Goal: Information Seeking & Learning: Learn about a topic

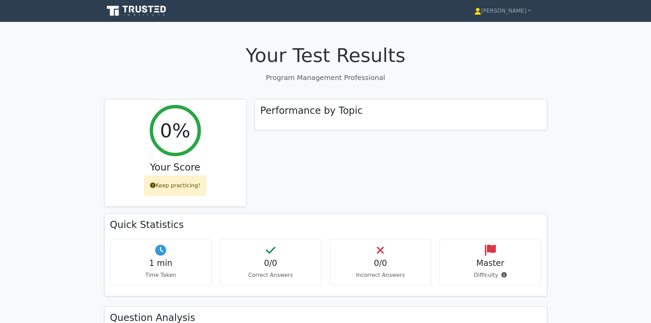
scroll to position [175, 0]
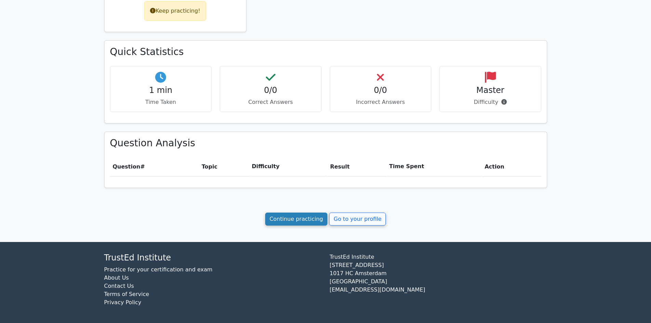
click at [310, 221] on link "Continue practicing" at bounding box center [296, 219] width 63 height 13
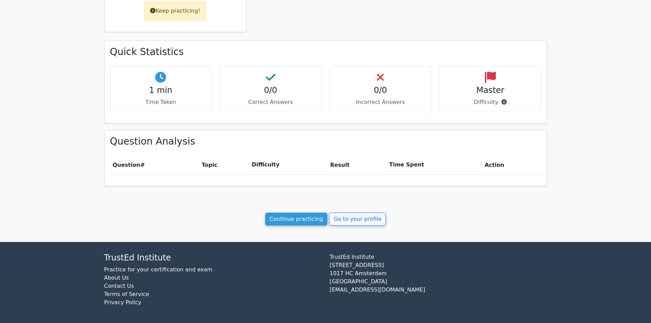
scroll to position [0, 0]
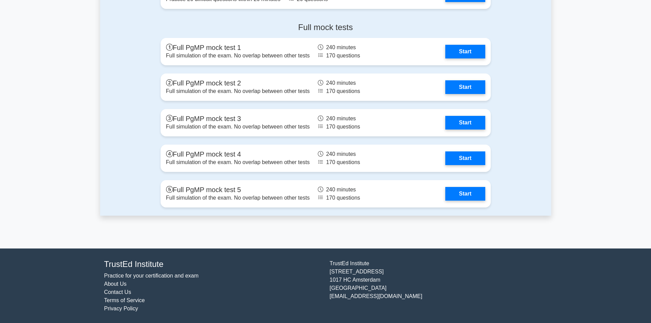
scroll to position [664, 0]
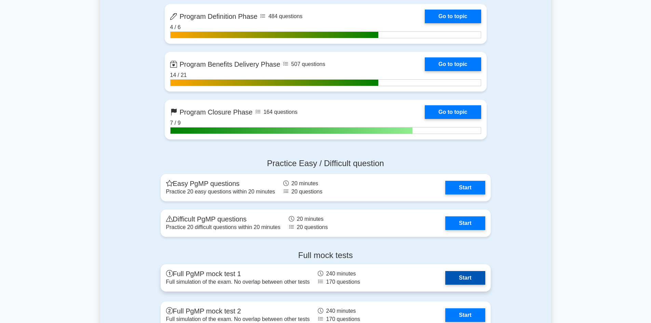
click at [465, 275] on link "Start" at bounding box center [466, 278] width 40 height 14
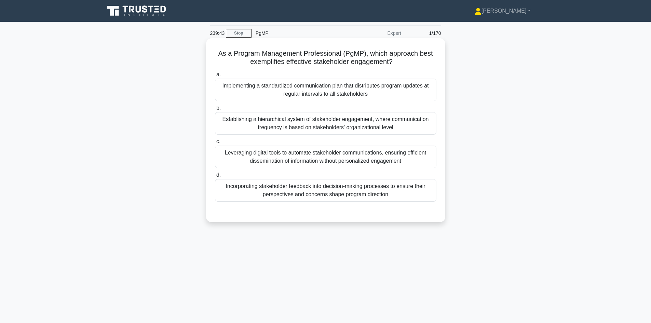
click at [357, 192] on div "Incorporating stakeholder feedback into decision-making processes to ensure the…" at bounding box center [326, 190] width 222 height 23
click at [215, 177] on input "d. Incorporating stakeholder feedback into decision-making processes to ensure …" at bounding box center [215, 175] width 0 height 4
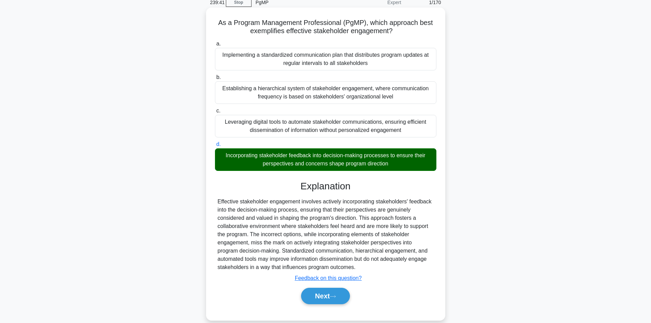
scroll to position [46, 0]
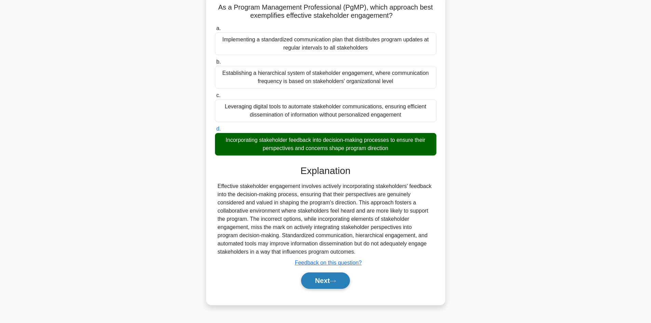
click at [334, 289] on button "Next" at bounding box center [325, 281] width 49 height 16
click at [334, 281] on icon at bounding box center [333, 281] width 6 height 4
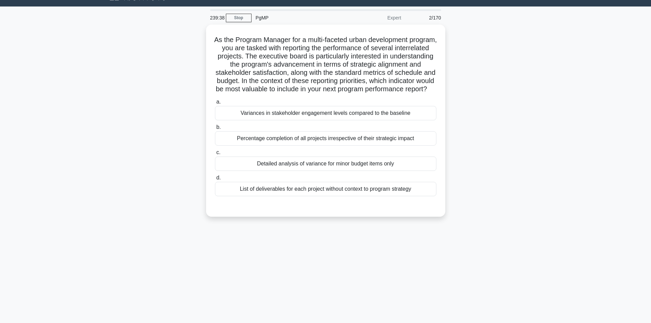
scroll to position [0, 0]
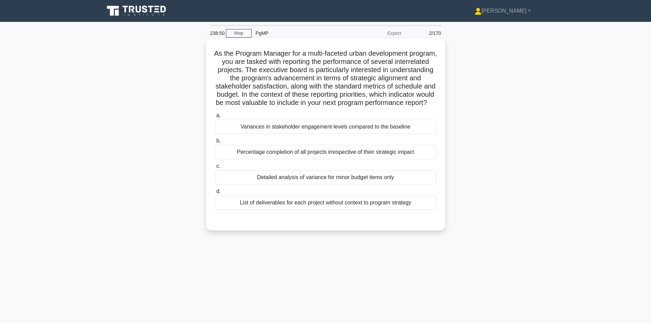
click at [296, 134] on div "Variances in stakeholder engagement levels compared to the baseline" at bounding box center [326, 127] width 222 height 14
click at [215, 118] on input "a. Variances in stakeholder engagement levels compared to the baseline" at bounding box center [215, 116] width 0 height 4
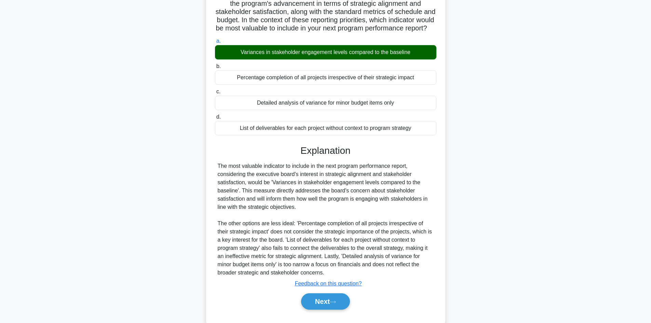
scroll to position [99, 0]
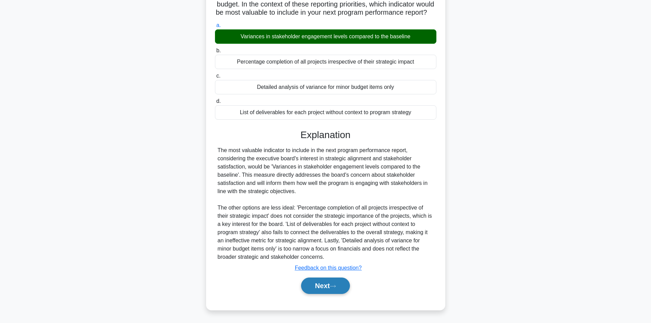
click at [332, 289] on button "Next" at bounding box center [325, 286] width 49 height 16
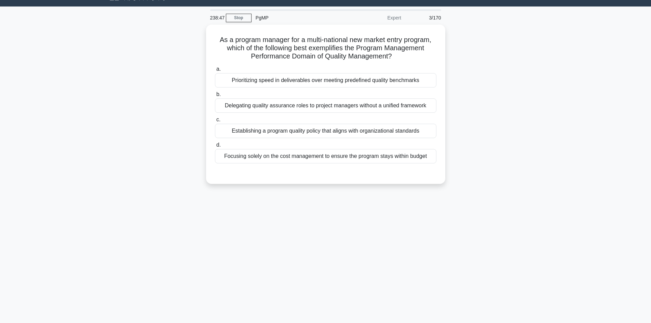
scroll to position [0, 0]
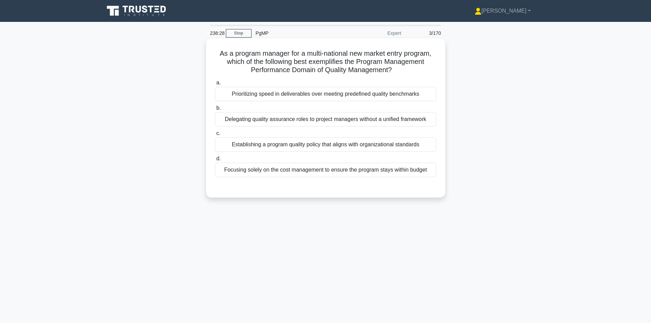
click at [346, 144] on div "Establishing a program quality policy that aligns with organizational standards" at bounding box center [326, 144] width 222 height 14
click at [215, 136] on input "c. Establishing a program quality policy that aligns with organizational standa…" at bounding box center [215, 133] width 0 height 4
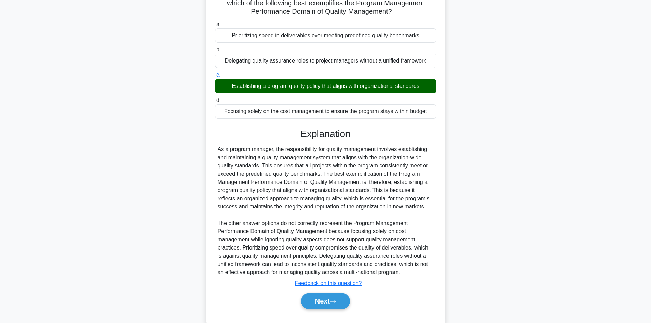
scroll to position [74, 0]
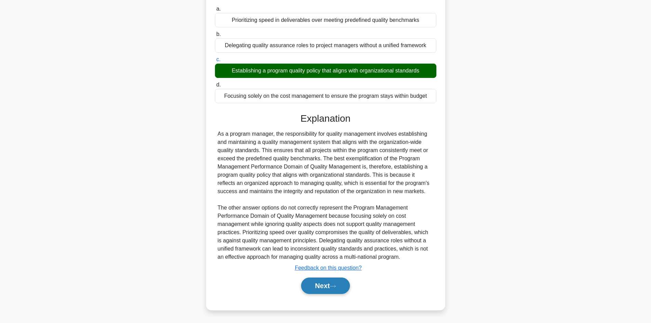
click at [328, 285] on button "Next" at bounding box center [325, 286] width 49 height 16
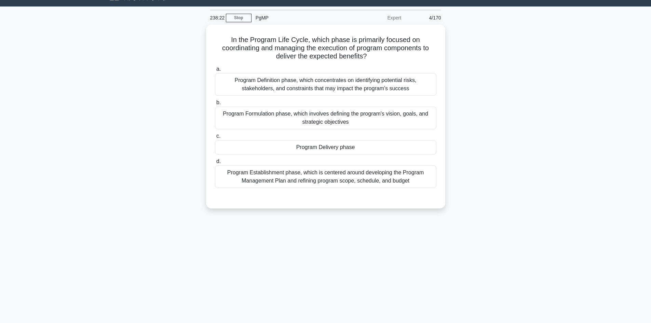
scroll to position [0, 0]
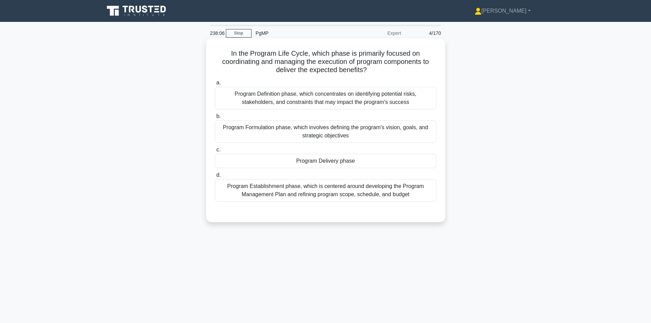
click at [316, 163] on div "Program Delivery phase" at bounding box center [326, 161] width 222 height 14
click at [215, 152] on input "c. Program Delivery phase" at bounding box center [215, 150] width 0 height 4
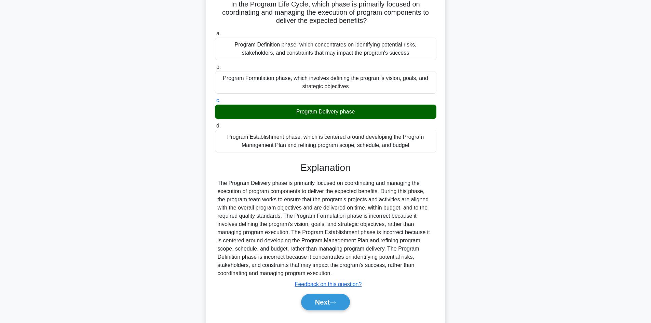
scroll to position [66, 0]
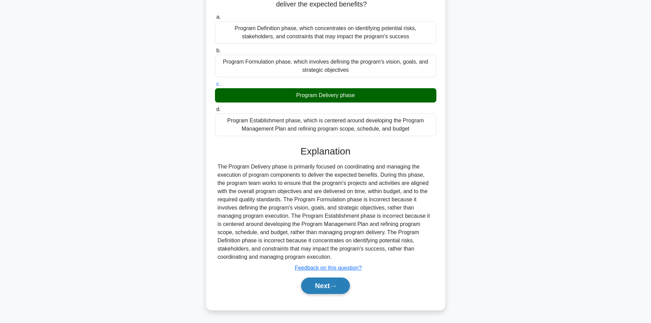
click at [326, 287] on button "Next" at bounding box center [325, 286] width 49 height 16
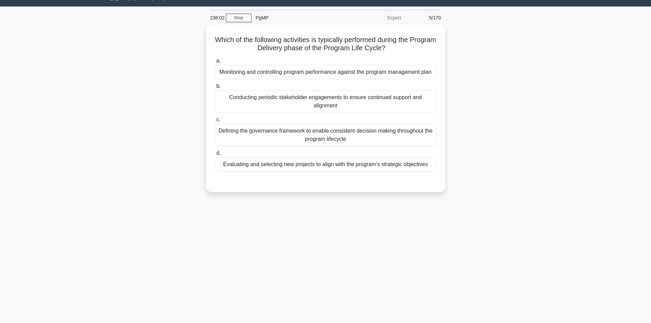
scroll to position [0, 0]
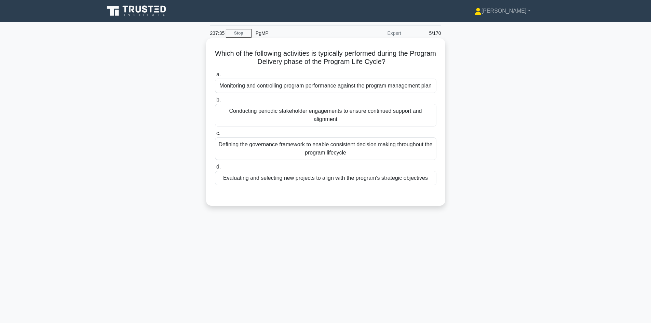
click at [324, 93] on div "Monitoring and controlling program performance against the program management p…" at bounding box center [326, 86] width 222 height 14
click at [215, 77] on input "a. Monitoring and controlling program performance against the program managemen…" at bounding box center [215, 75] width 0 height 4
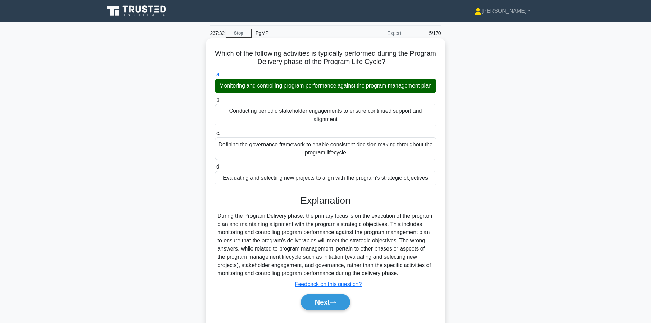
scroll to position [46, 0]
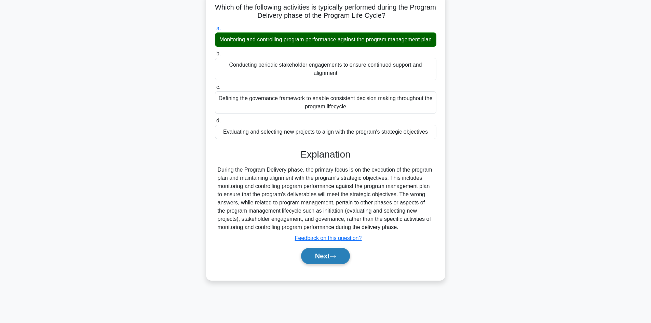
click at [325, 263] on button "Next" at bounding box center [325, 256] width 49 height 16
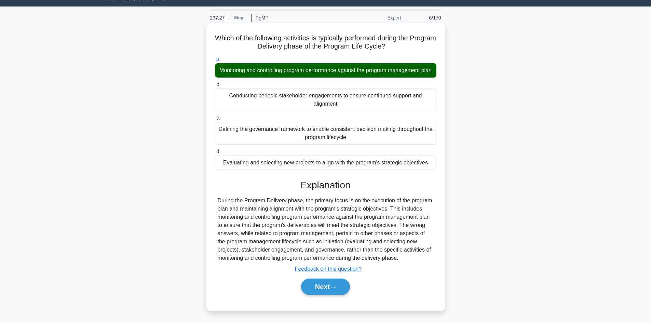
scroll to position [0, 0]
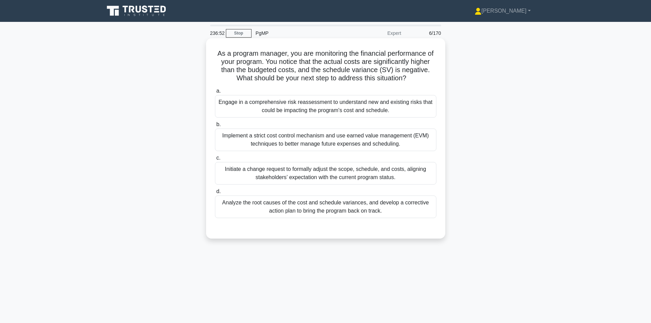
click at [331, 207] on div "Analyze the root causes of the cost and schedule variances, and develop a corre…" at bounding box center [326, 207] width 222 height 23
click at [215, 194] on input "d. Analyze the root causes of the cost and schedule variances, and develop a co…" at bounding box center [215, 191] width 0 height 4
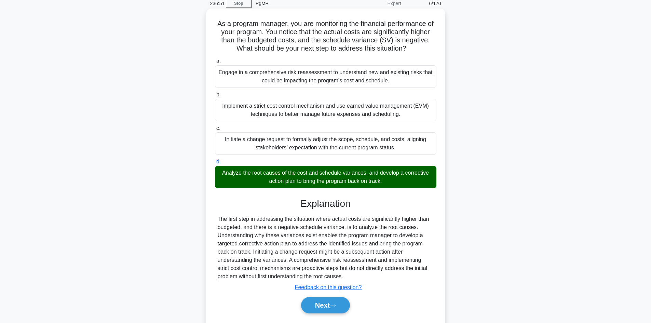
scroll to position [50, 0]
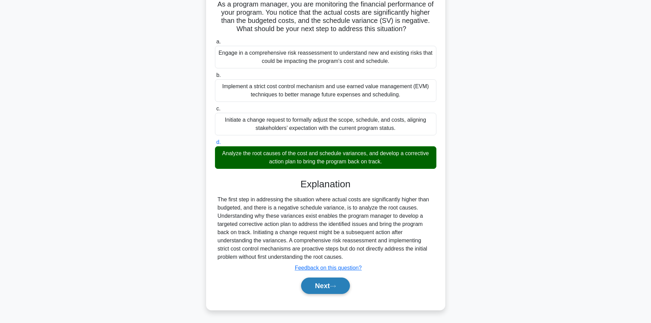
click at [330, 287] on button "Next" at bounding box center [325, 286] width 49 height 16
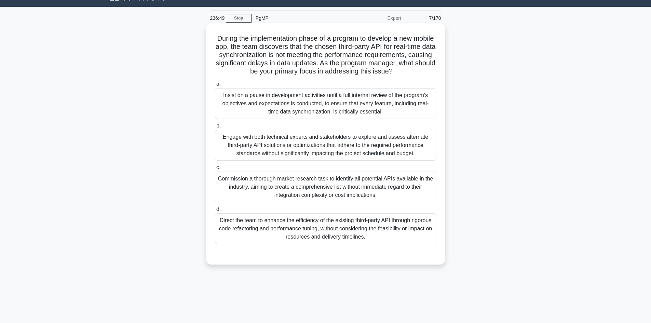
scroll to position [0, 0]
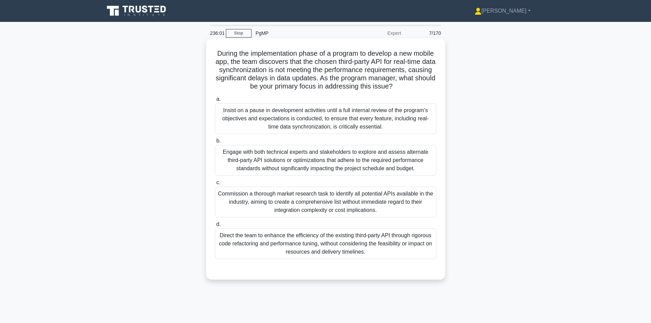
click at [335, 170] on div "Engage with both technical experts and stakeholders to explore and assess alter…" at bounding box center [326, 160] width 222 height 31
click at [215, 143] on input "b. Engage with both technical experts and stakeholders to explore and assess al…" at bounding box center [215, 141] width 0 height 4
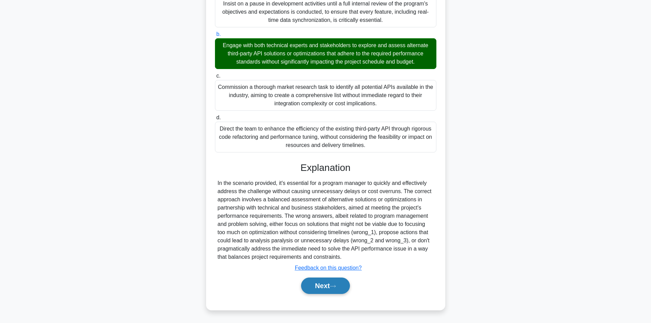
click at [330, 290] on button "Next" at bounding box center [325, 286] width 49 height 16
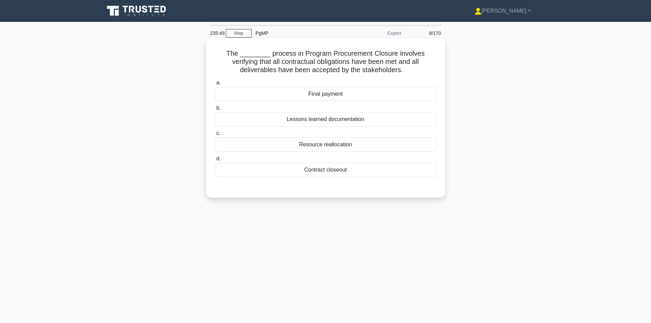
click at [341, 171] on div "Contract closeout" at bounding box center [326, 170] width 222 height 14
click at [215, 161] on input "d. Contract closeout" at bounding box center [215, 159] width 0 height 4
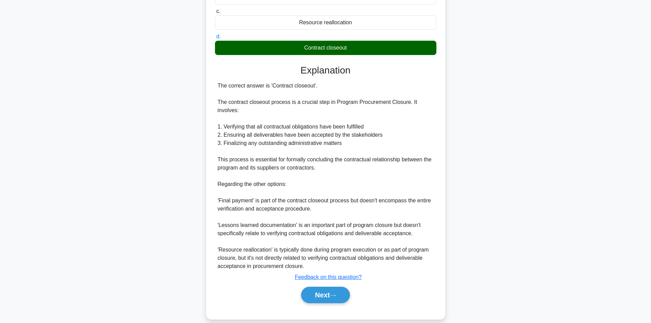
scroll to position [132, 0]
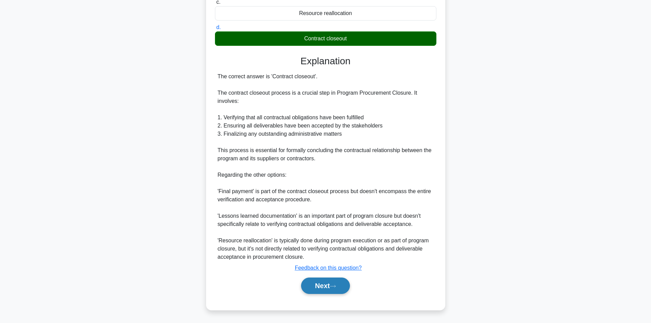
click at [328, 286] on button "Next" at bounding box center [325, 286] width 49 height 16
click at [341, 286] on button "Next" at bounding box center [325, 286] width 49 height 16
click at [325, 287] on button "Next" at bounding box center [325, 286] width 49 height 16
click at [329, 289] on button "Next" at bounding box center [325, 286] width 49 height 16
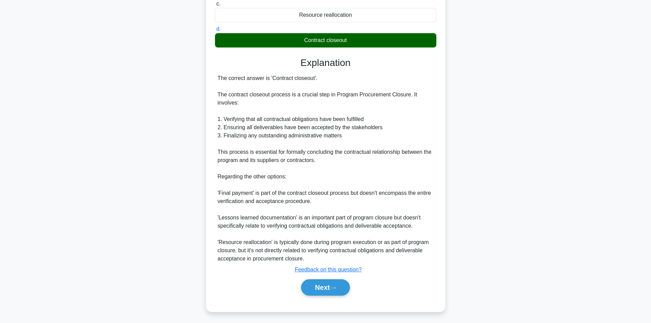
scroll to position [46, 0]
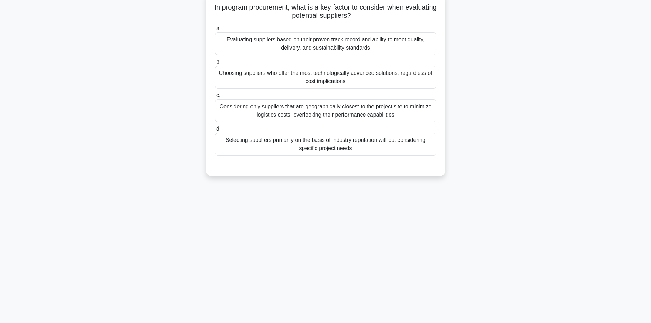
click at [324, 45] on div "Evaluating suppliers based on their proven track record and ability to meet qua…" at bounding box center [326, 43] width 222 height 23
click at [215, 31] on input "a. Evaluating suppliers based on their proven track record and ability to meet …" at bounding box center [215, 28] width 0 height 4
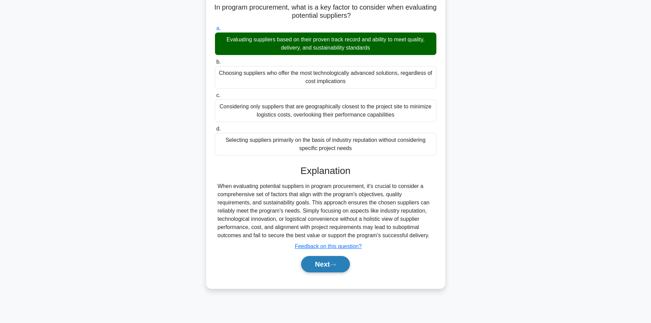
click at [330, 263] on button "Next" at bounding box center [325, 264] width 49 height 16
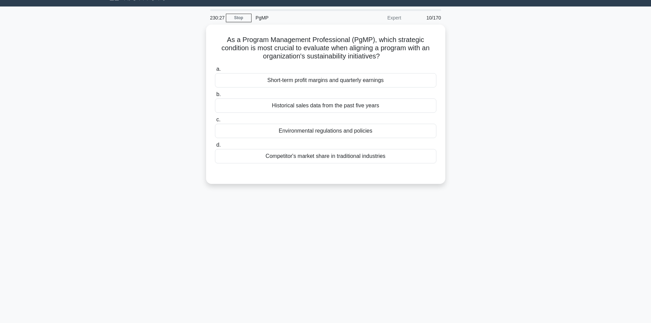
scroll to position [0, 0]
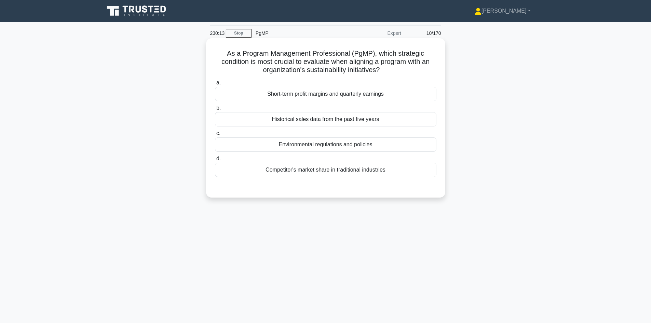
click at [345, 145] on div "Environmental regulations and policies" at bounding box center [326, 144] width 222 height 14
click at [215, 136] on input "c. Environmental regulations and policies" at bounding box center [215, 133] width 0 height 4
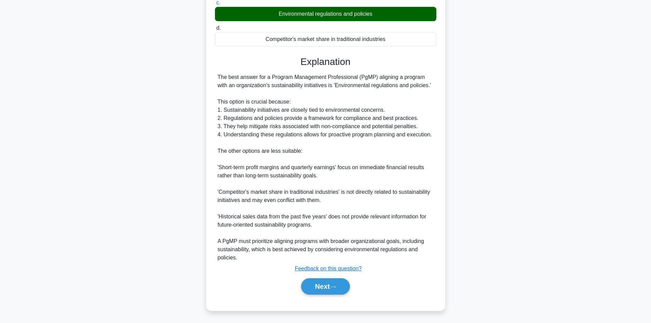
scroll to position [132, 0]
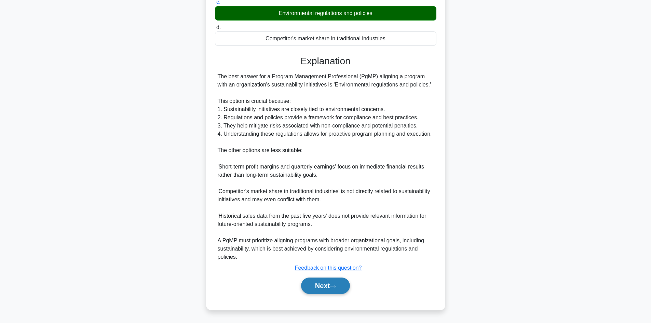
click at [319, 285] on button "Next" at bounding box center [325, 286] width 49 height 16
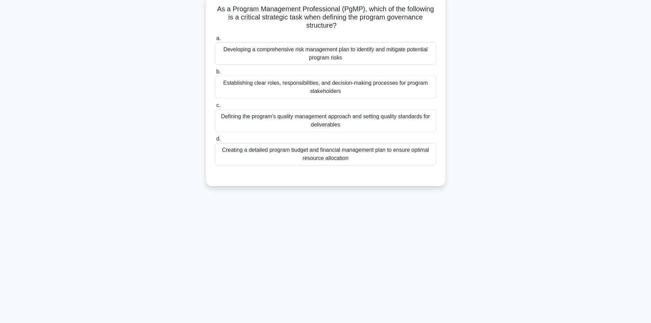
scroll to position [0, 0]
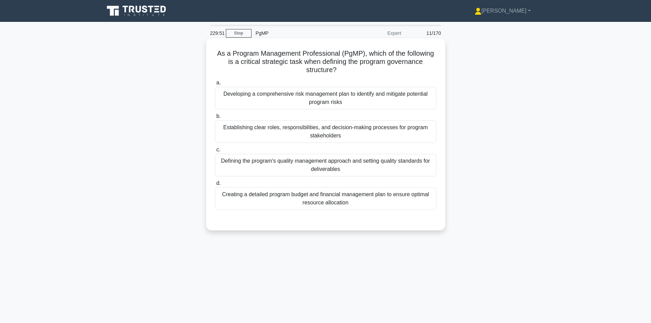
click at [337, 137] on div "Establishing clear roles, responsibilities, and decision-making processes for p…" at bounding box center [326, 131] width 222 height 23
click at [215, 119] on input "b. Establishing clear roles, responsibilities, and decision-making processes fo…" at bounding box center [215, 116] width 0 height 4
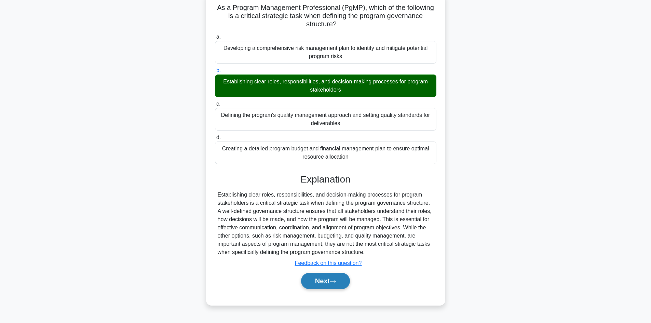
scroll to position [46, 0]
click at [326, 277] on button "Next" at bounding box center [325, 281] width 49 height 16
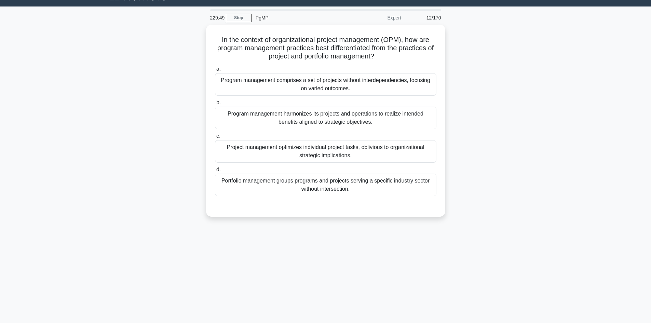
scroll to position [0, 0]
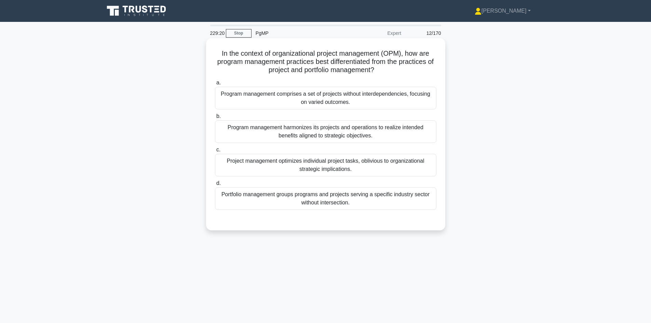
click at [325, 134] on div "Program management harmonizes its projects and operations to realize intended b…" at bounding box center [326, 131] width 222 height 23
click at [215, 119] on input "b. Program management harmonizes its projects and operations to realize intende…" at bounding box center [215, 116] width 0 height 4
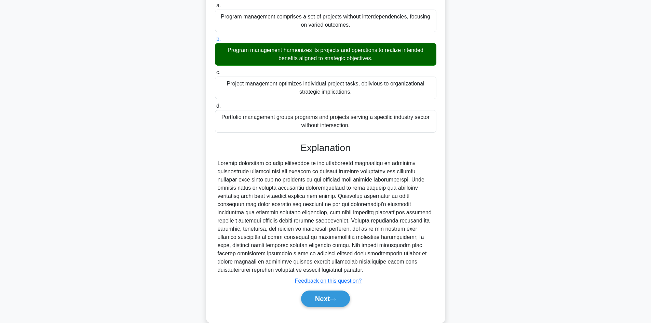
scroll to position [91, 0]
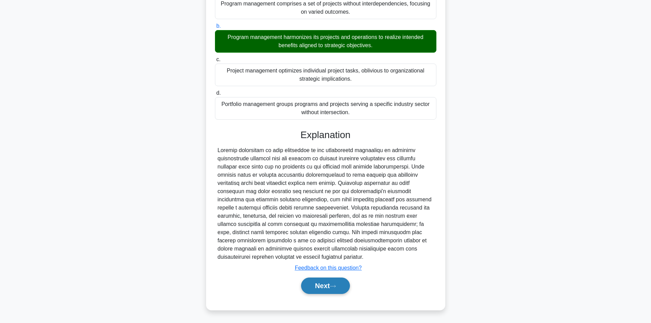
click at [327, 283] on button "Next" at bounding box center [325, 286] width 49 height 16
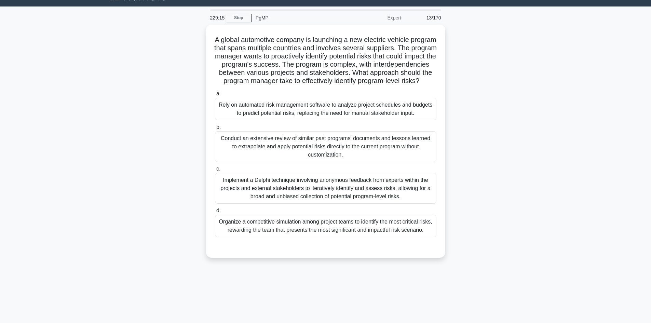
scroll to position [0, 0]
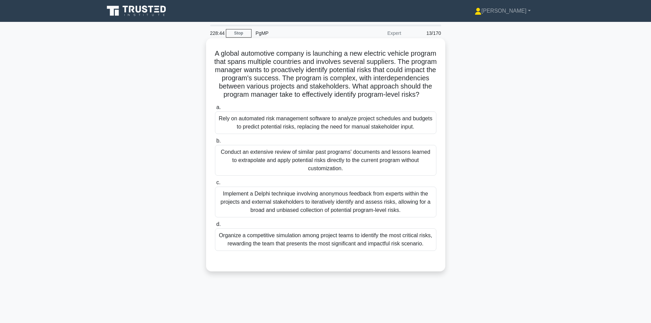
click at [310, 210] on div "Implement a Delphi technique involving anonymous feedback from experts within t…" at bounding box center [326, 202] width 222 height 31
click at [215, 185] on input "c. Implement a Delphi technique involving anonymous feedback from experts withi…" at bounding box center [215, 183] width 0 height 4
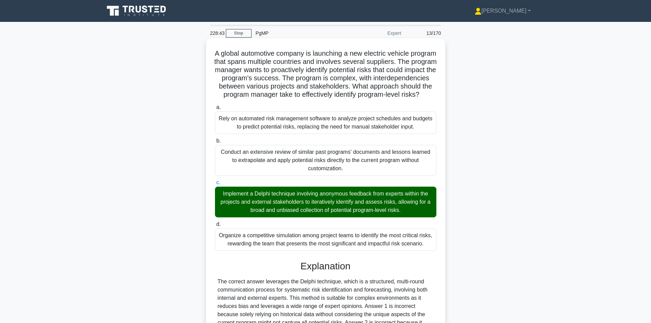
scroll to position [115, 0]
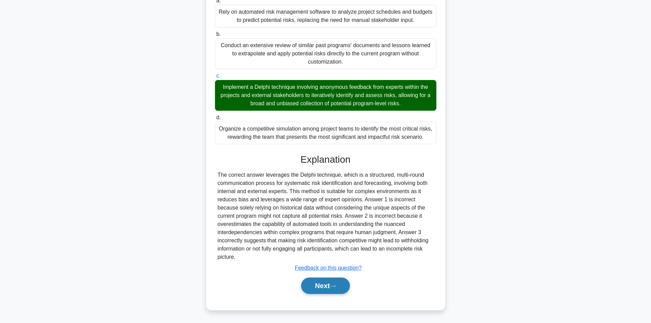
click at [310, 288] on button "Next" at bounding box center [325, 286] width 49 height 16
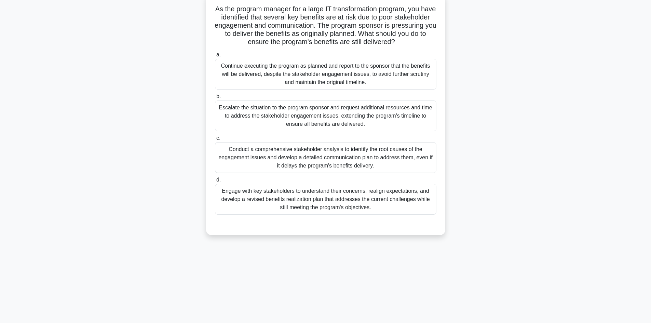
scroll to position [0, 0]
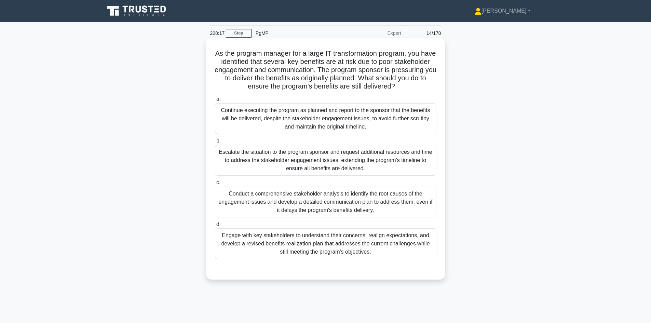
click at [343, 204] on div "Conduct a comprehensive stakeholder analysis to identify the root causes of the…" at bounding box center [326, 202] width 222 height 31
click at [215, 185] on input "c. Conduct a comprehensive stakeholder analysis to identify the root causes of …" at bounding box center [215, 183] width 0 height 4
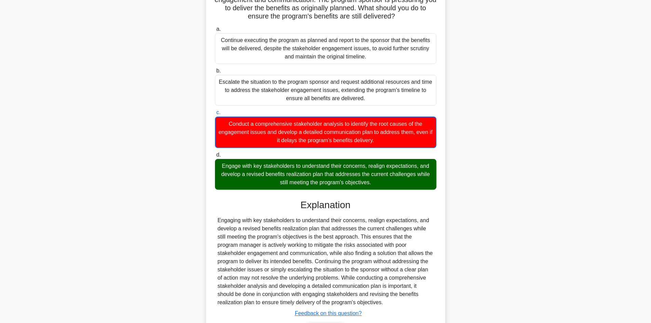
scroll to position [116, 0]
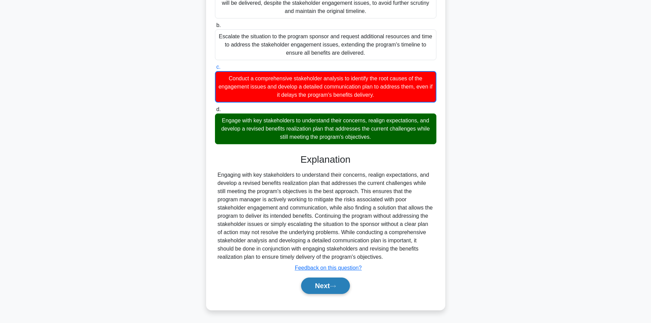
click at [319, 285] on button "Next" at bounding box center [325, 286] width 49 height 16
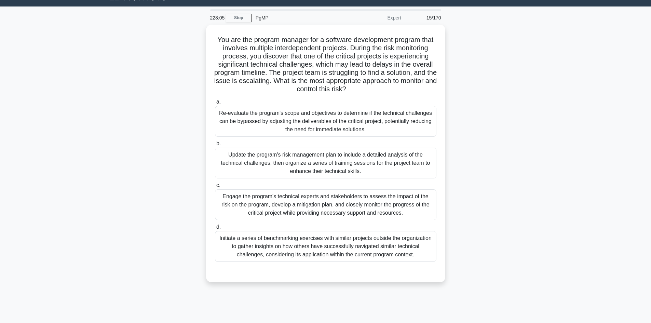
scroll to position [0, 0]
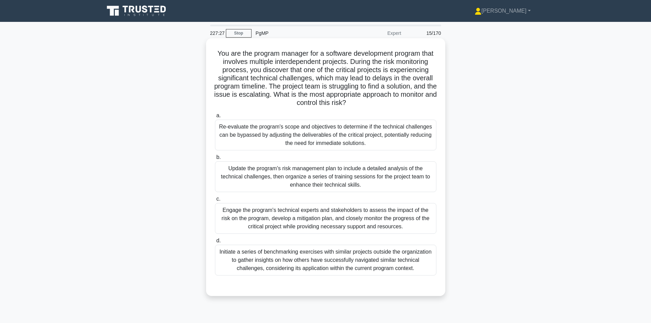
click at [346, 228] on div "Engage the program's technical experts and stakeholders to assess the impact of…" at bounding box center [326, 218] width 222 height 31
click at [215, 201] on input "c. Engage the program's technical experts and stakeholders to assess the impact…" at bounding box center [215, 199] width 0 height 4
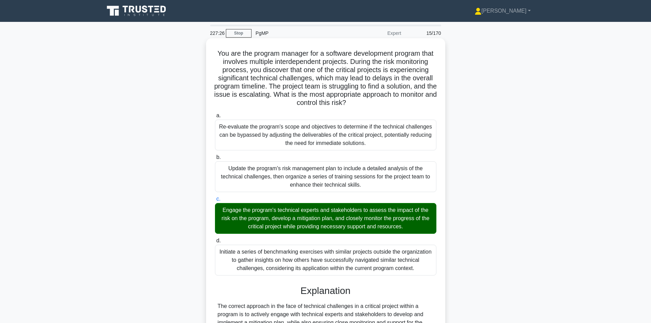
scroll to position [99, 0]
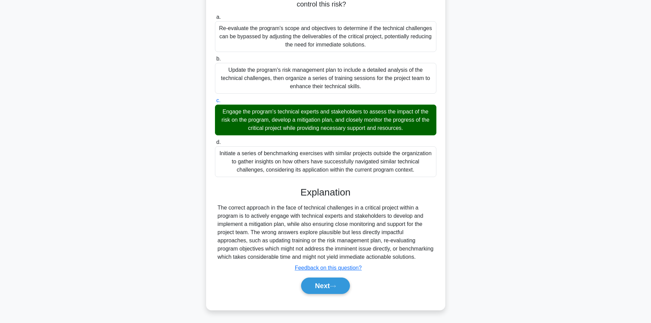
click at [320, 296] on div "Next" at bounding box center [326, 286] width 222 height 22
click at [330, 288] on button "Next" at bounding box center [325, 286] width 49 height 16
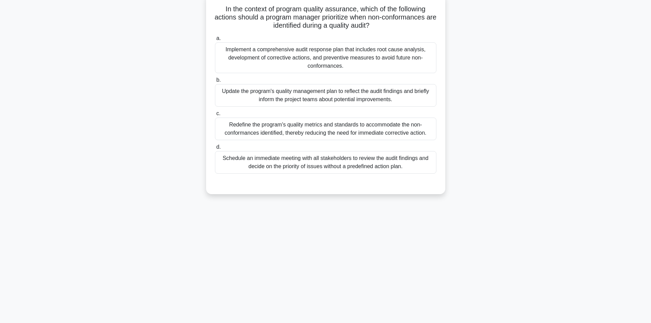
scroll to position [0, 0]
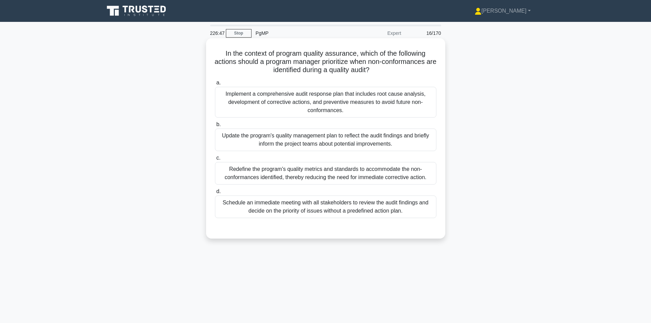
click at [335, 111] on div "Implement a comprehensive audit response plan that includes root cause analysis…" at bounding box center [326, 102] width 222 height 31
click at [215, 85] on input "a. Implement a comprehensive audit response plan that includes root cause analy…" at bounding box center [215, 83] width 0 height 4
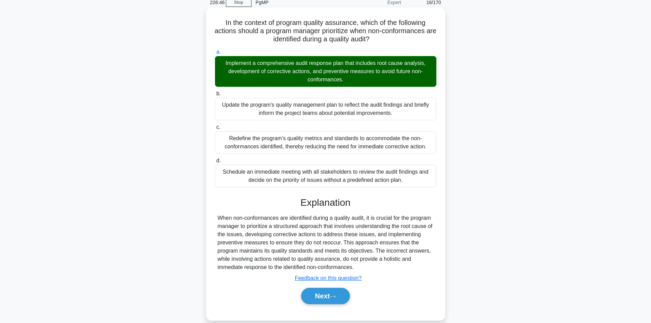
scroll to position [46, 0]
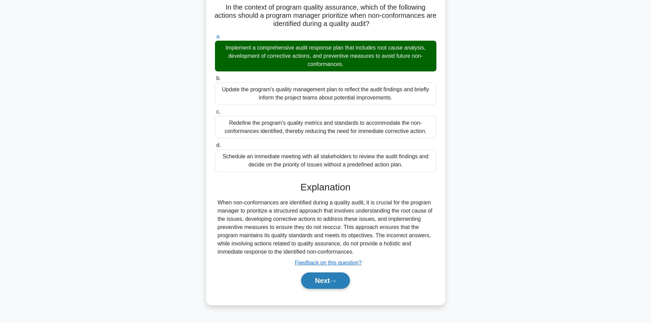
click at [326, 280] on button "Next" at bounding box center [325, 281] width 49 height 16
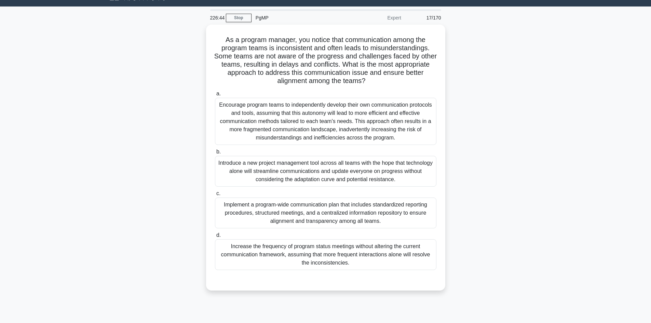
scroll to position [0, 0]
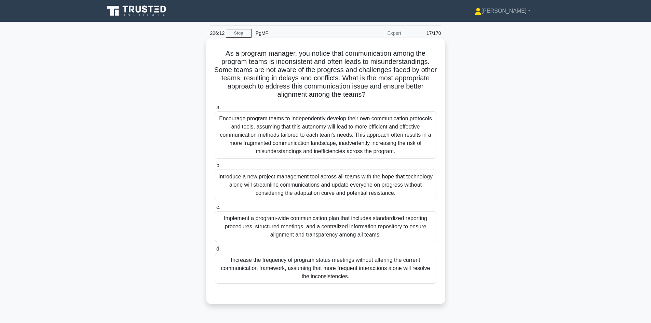
click at [324, 229] on div "Implement a program-wide communication plan that includes standardized reportin…" at bounding box center [326, 226] width 222 height 31
click at [215, 210] on input "c. Implement a program-wide communication plan that includes standardized repor…" at bounding box center [215, 207] width 0 height 4
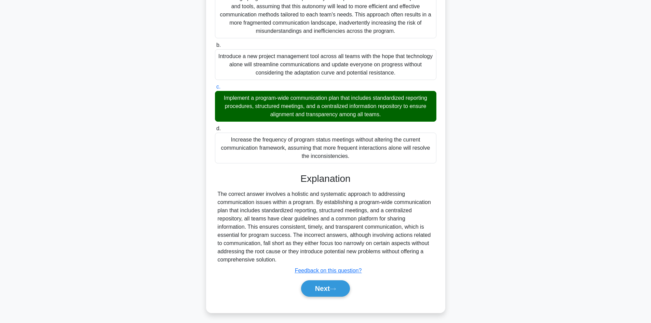
scroll to position [123, 0]
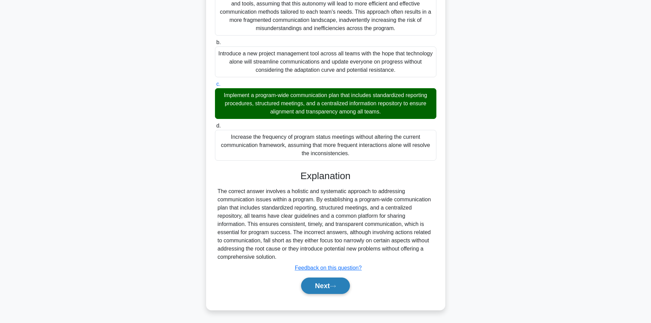
click at [321, 283] on button "Next" at bounding box center [325, 286] width 49 height 16
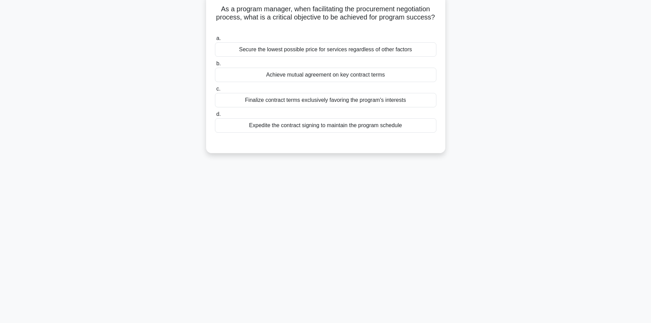
scroll to position [0, 0]
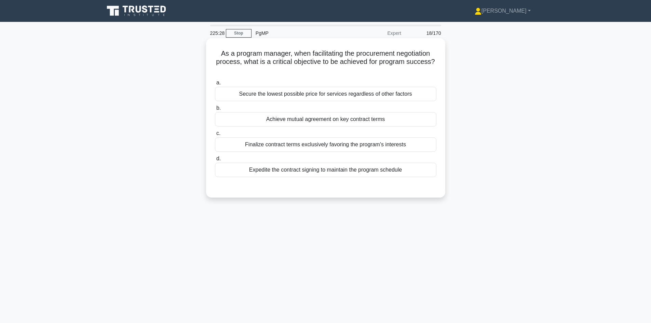
click at [306, 118] on div "Achieve mutual agreement on key contract terms" at bounding box center [326, 119] width 222 height 14
click at [215, 110] on input "b. Achieve mutual agreement on key contract terms" at bounding box center [215, 108] width 0 height 4
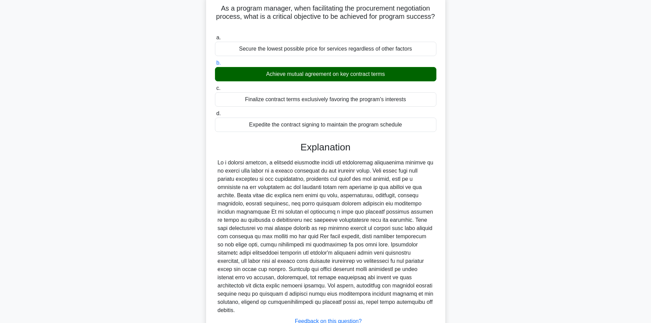
scroll to position [91, 0]
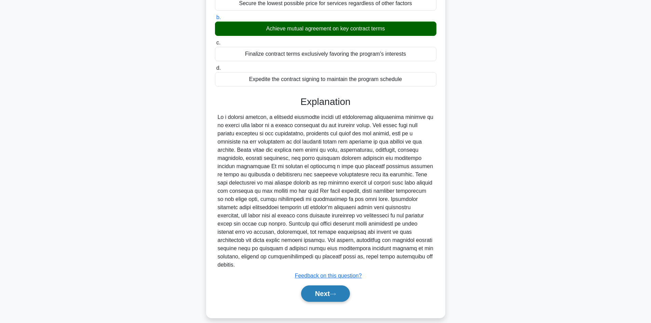
click at [317, 287] on button "Next" at bounding box center [325, 294] width 49 height 16
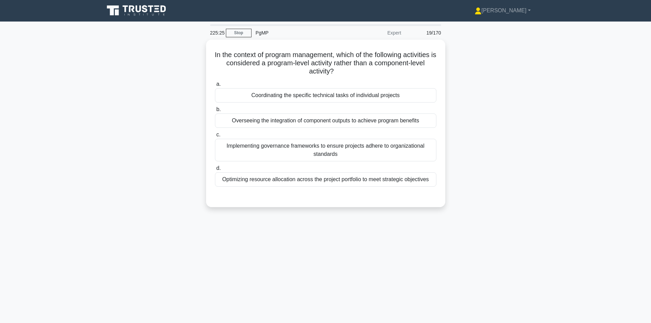
scroll to position [0, 0]
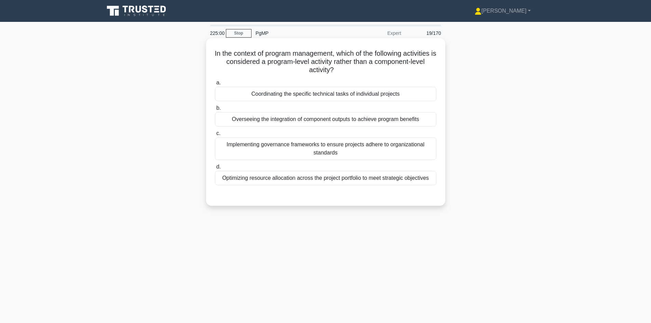
click at [327, 123] on div "Overseeing the integration of component outputs to achieve program benefits" at bounding box center [326, 119] width 222 height 14
click at [215, 110] on input "b. Overseeing the integration of component outputs to achieve program benefits" at bounding box center [215, 108] width 0 height 4
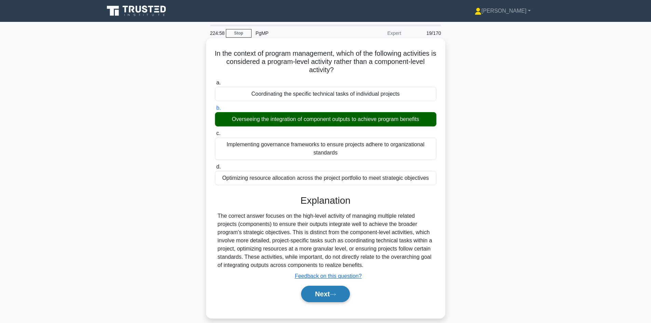
click at [323, 294] on button "Next" at bounding box center [325, 294] width 49 height 16
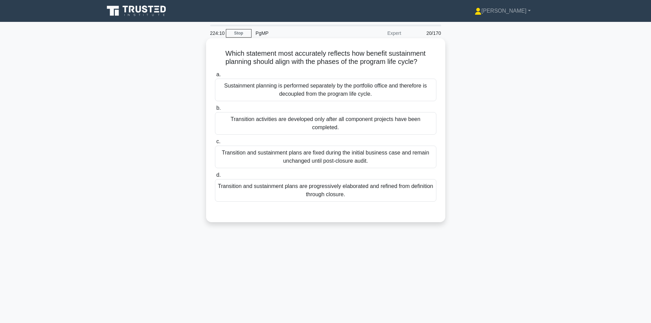
click at [351, 196] on div "Transition and sustainment plans are progressively elaborated and refined from …" at bounding box center [326, 190] width 222 height 23
click at [215, 177] on input "d. Transition and sustainment plans are progressively elaborated and refined fr…" at bounding box center [215, 175] width 0 height 4
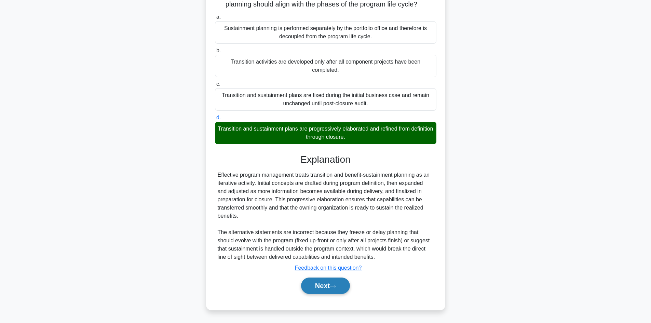
click at [336, 286] on icon at bounding box center [333, 287] width 6 height 4
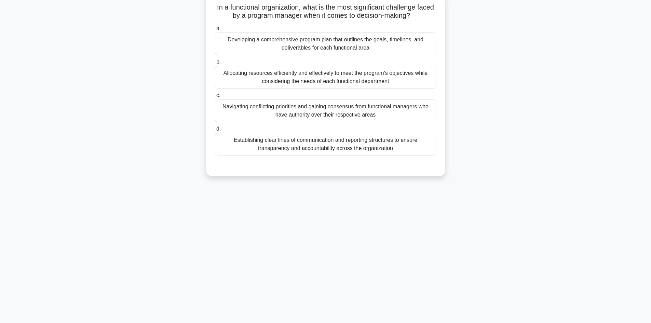
click at [331, 73] on div "Allocating resources efficiently and effectively to meet the program's objectiv…" at bounding box center [326, 77] width 222 height 23
click at [215, 64] on input "b. Allocating resources efficiently and effectively to meet the program's objec…" at bounding box center [215, 62] width 0 height 4
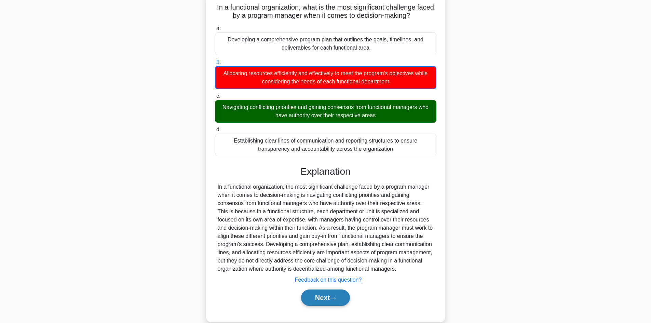
click at [325, 298] on button "Next" at bounding box center [325, 298] width 49 height 16
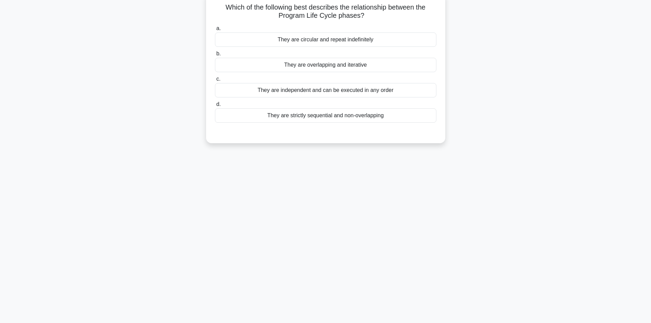
click at [332, 66] on div "They are overlapping and iterative" at bounding box center [326, 65] width 222 height 14
click at [215, 56] on input "b. They are overlapping and iterative" at bounding box center [215, 54] width 0 height 4
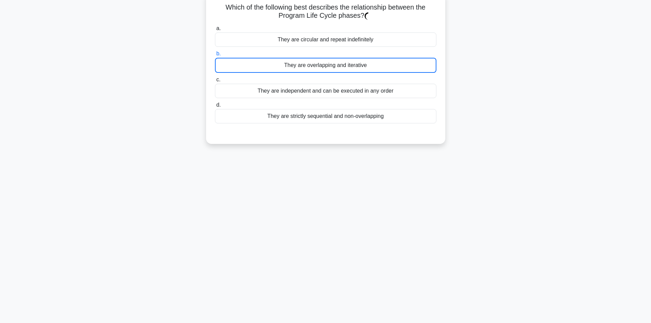
click at [361, 64] on div "They are overlapping and iterative" at bounding box center [326, 65] width 222 height 15
click at [215, 56] on input "b. They are overlapping and iterative" at bounding box center [215, 54] width 0 height 4
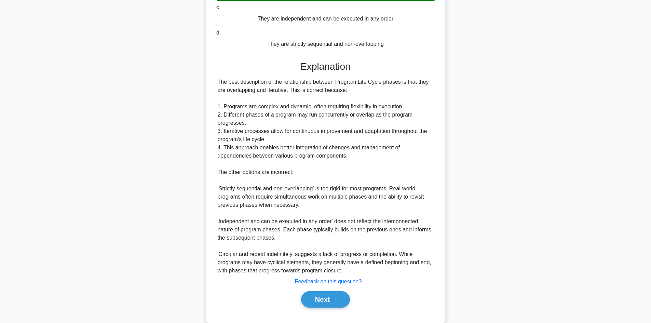
scroll to position [132, 0]
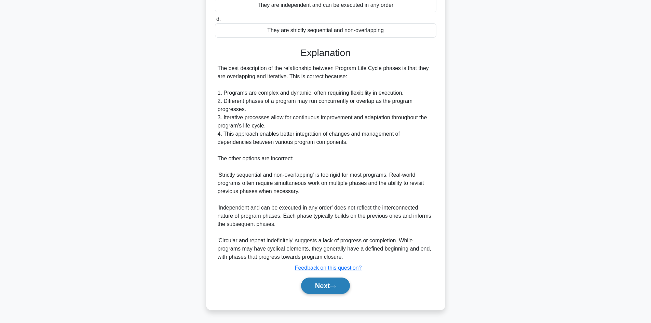
click at [326, 285] on button "Next" at bounding box center [325, 286] width 49 height 16
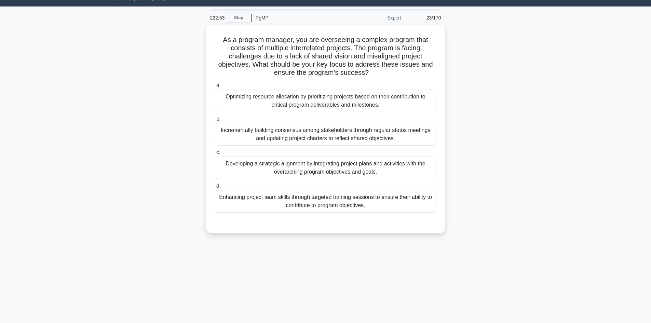
scroll to position [0, 0]
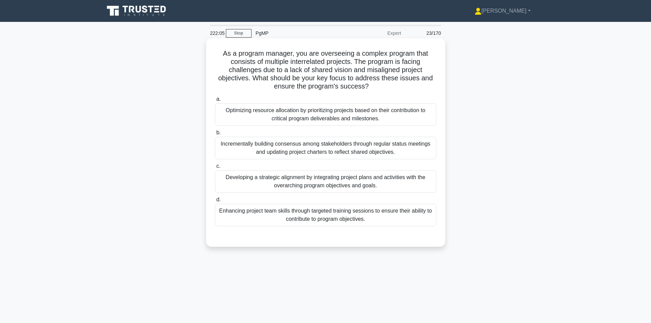
click at [327, 182] on div "Developing a strategic alignment by integrating project plans and activities wi…" at bounding box center [326, 181] width 222 height 23
click at [215, 169] on input "c. Developing a strategic alignment by integrating project plans and activities…" at bounding box center [215, 166] width 0 height 4
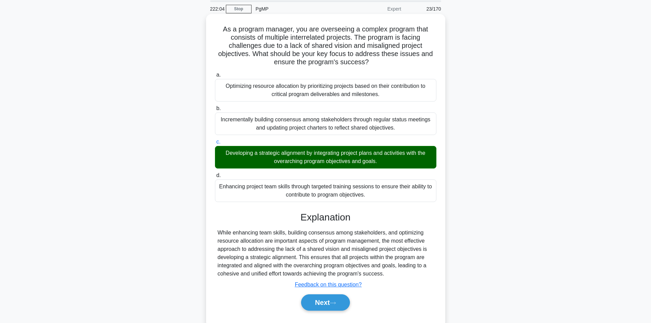
scroll to position [46, 0]
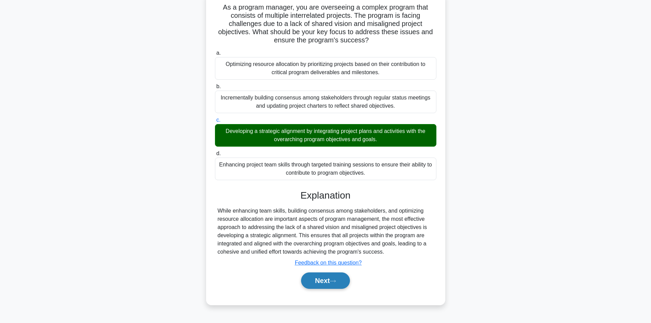
click at [340, 282] on button "Next" at bounding box center [325, 281] width 49 height 16
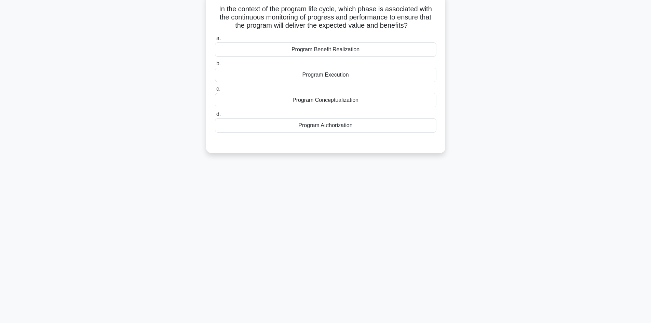
scroll to position [0, 0]
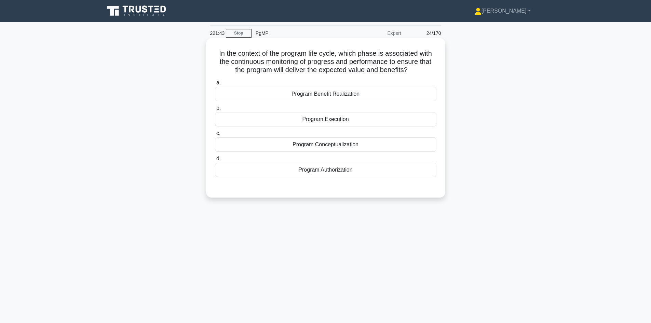
click at [320, 120] on div "Program Execution" at bounding box center [326, 119] width 222 height 14
click at [215, 110] on input "b. Program Execution" at bounding box center [215, 108] width 0 height 4
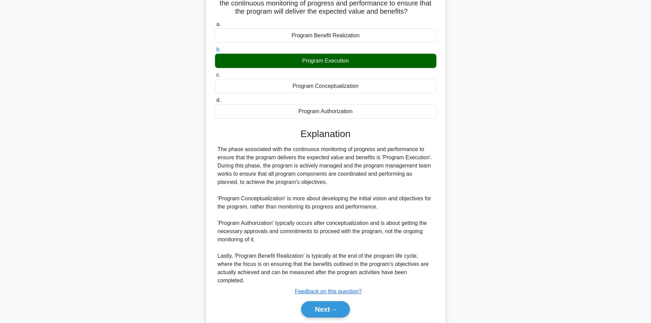
scroll to position [74, 0]
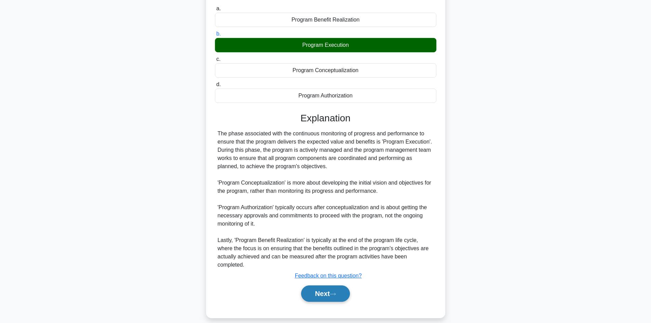
click at [321, 288] on button "Next" at bounding box center [325, 294] width 49 height 16
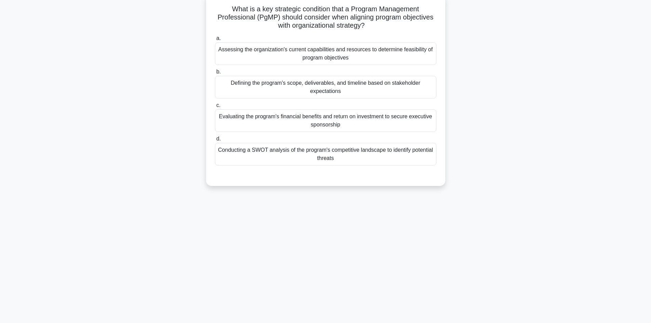
scroll to position [0, 0]
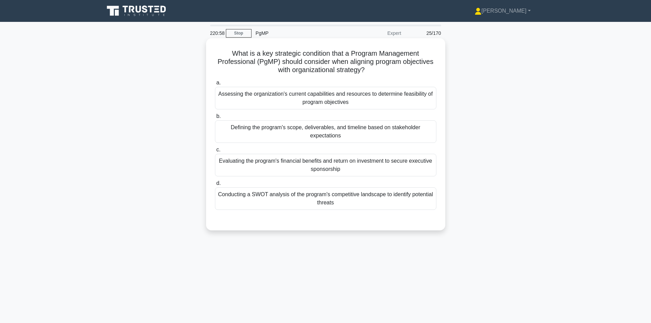
click at [338, 197] on div "Conducting a SWOT analysis of the program's competitive landscape to identify p…" at bounding box center [326, 198] width 222 height 23
click at [215, 186] on input "d. Conducting a SWOT analysis of the program's competitive landscape to identif…" at bounding box center [215, 183] width 0 height 4
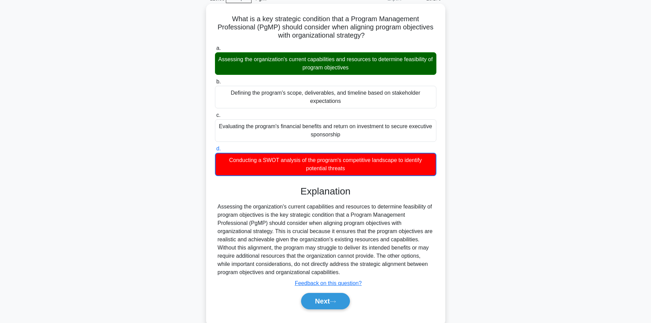
scroll to position [50, 0]
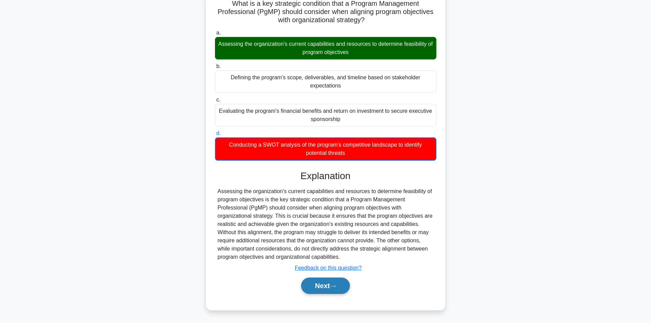
click at [336, 286] on icon at bounding box center [333, 287] width 6 height 4
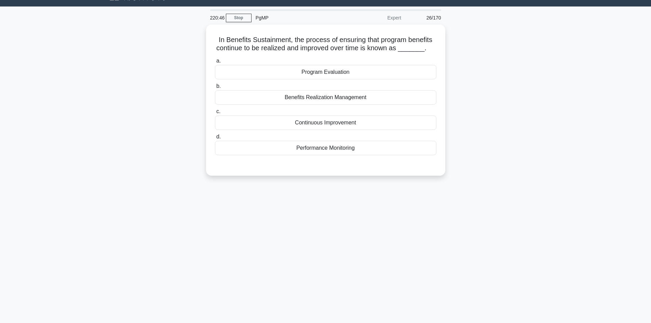
scroll to position [0, 0]
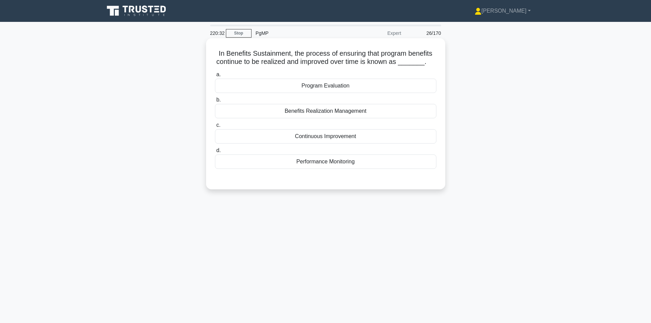
click at [345, 113] on div "Benefits Realization Management" at bounding box center [326, 111] width 222 height 14
click at [215, 102] on input "b. Benefits Realization Management" at bounding box center [215, 100] width 0 height 4
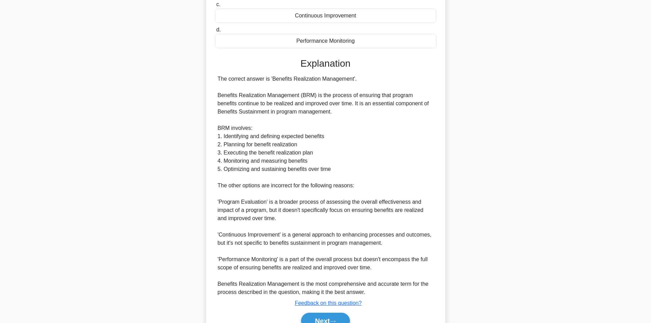
scroll to position [156, 0]
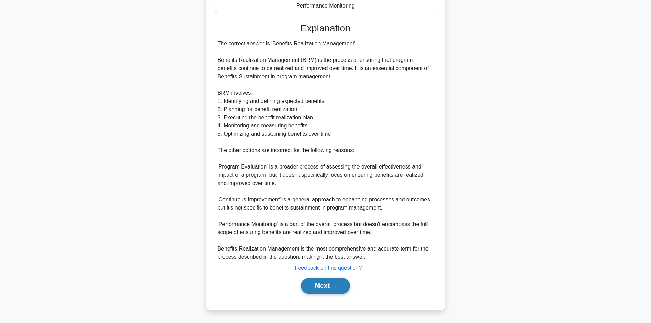
click at [330, 285] on button "Next" at bounding box center [325, 286] width 49 height 16
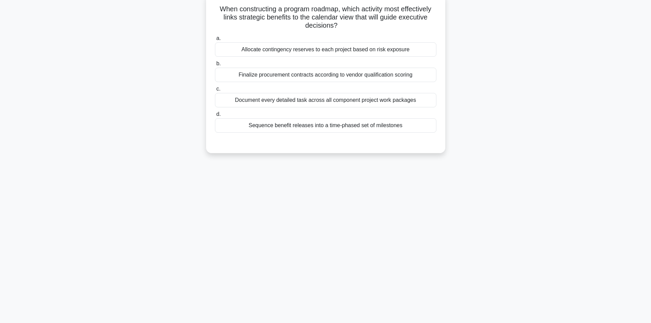
scroll to position [0, 0]
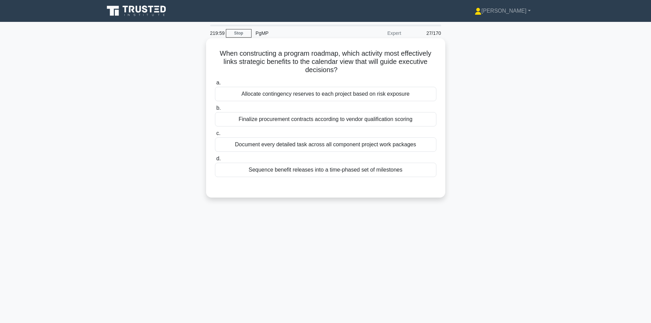
click at [368, 173] on div "Sequence benefit releases into a time-phased set of milestones" at bounding box center [326, 170] width 222 height 14
click at [215, 161] on input "d. Sequence benefit releases into a time-phased set of milestones" at bounding box center [215, 159] width 0 height 4
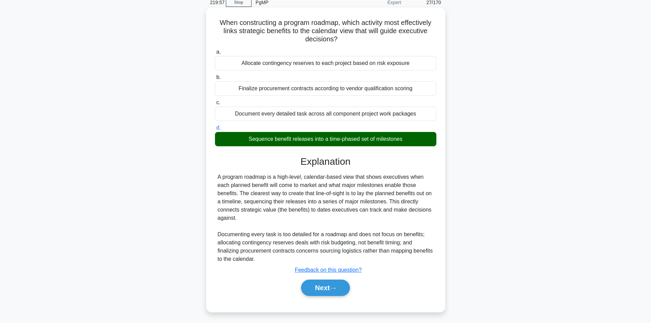
scroll to position [46, 0]
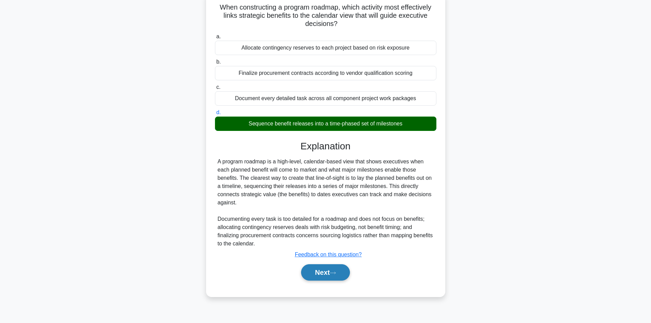
click at [334, 273] on icon at bounding box center [333, 273] width 6 height 4
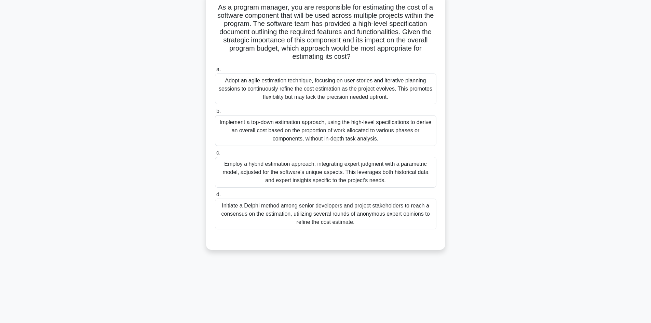
click at [376, 224] on div "Initiate a Delphi method among senior developers and project stakeholders to re…" at bounding box center [326, 214] width 222 height 31
click at [215, 197] on input "d. Initiate a Delphi method among senior developers and project stakeholders to…" at bounding box center [215, 195] width 0 height 4
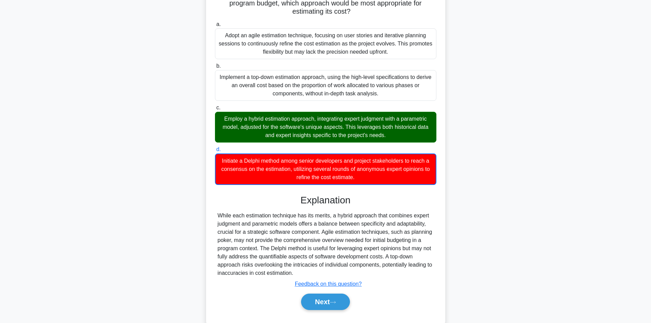
scroll to position [108, 0]
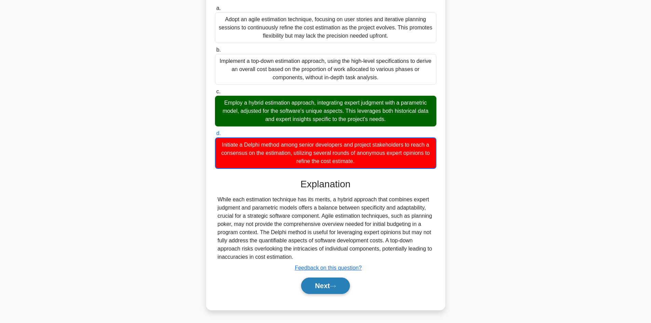
click at [325, 288] on button "Next" at bounding box center [325, 286] width 49 height 16
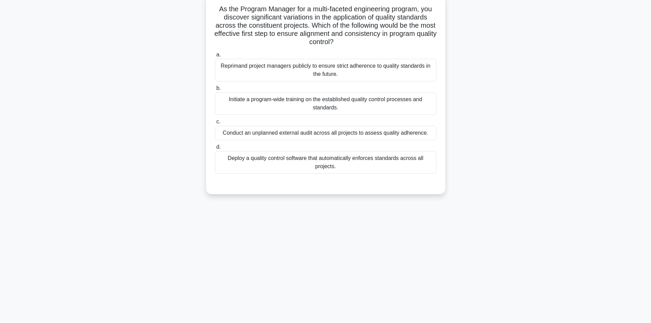
scroll to position [46, 0]
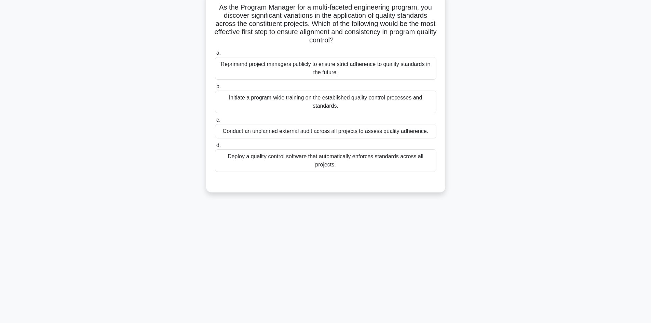
click at [402, 136] on div "Conduct an unplanned external audit across all projects to assess quality adher…" at bounding box center [326, 131] width 222 height 14
click at [309, 131] on div "Conduct an unplanned external audit across all projects to assess quality adher…" at bounding box center [326, 131] width 222 height 14
click at [215, 122] on input "c. Conduct an unplanned external audit across all projects to assess quality ad…" at bounding box center [215, 120] width 0 height 4
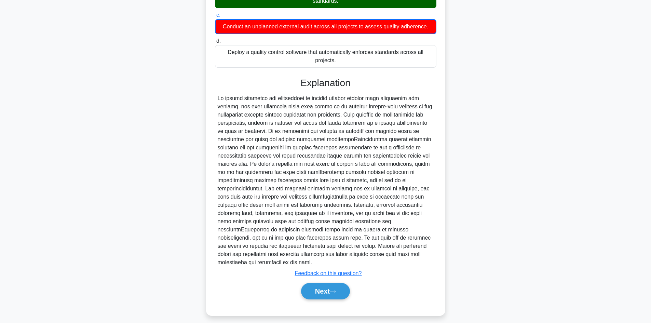
scroll to position [157, 0]
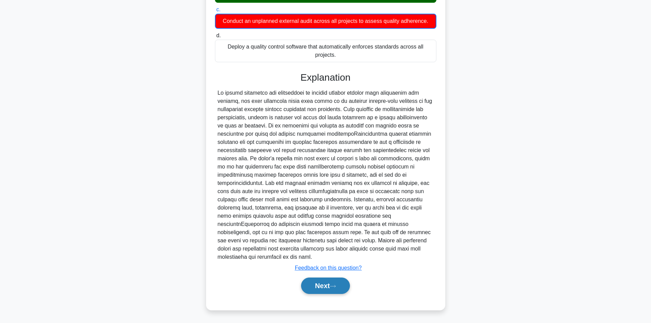
click at [331, 284] on button "Next" at bounding box center [325, 286] width 49 height 16
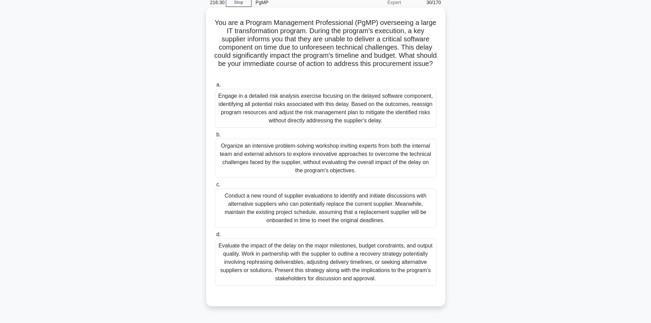
scroll to position [46, 0]
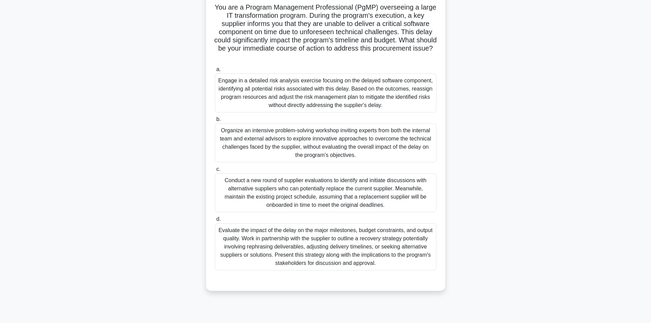
click at [327, 243] on div "Evaluate the impact of the delay on the major milestones, budget constraints, a…" at bounding box center [326, 246] width 222 height 47
click at [215, 222] on input "d. Evaluate the impact of the delay on the major milestones, budget constraints…" at bounding box center [215, 219] width 0 height 4
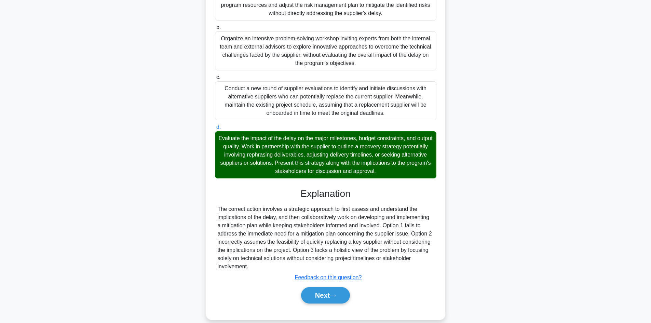
scroll to position [148, 0]
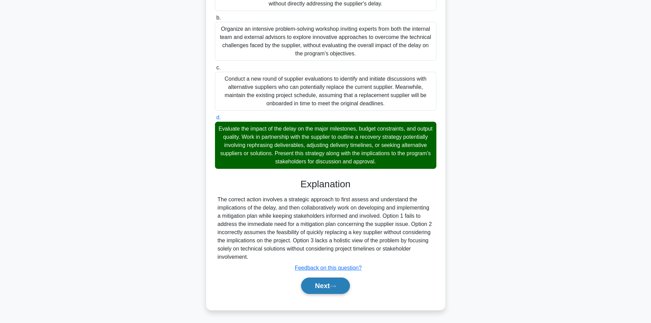
click at [323, 287] on button "Next" at bounding box center [325, 286] width 49 height 16
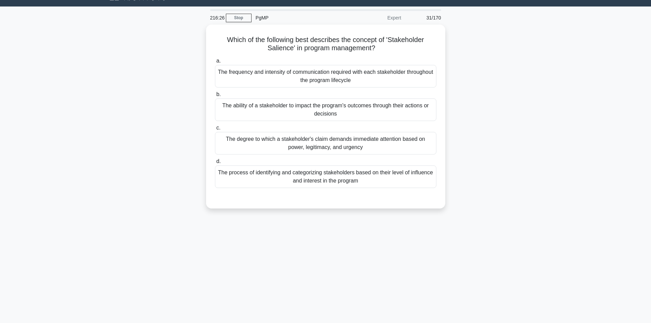
scroll to position [0, 0]
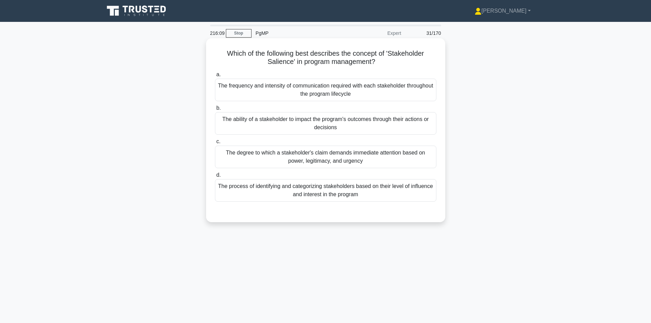
click at [339, 162] on div "The degree to which a stakeholder's claim demands immediate attention based on …" at bounding box center [326, 157] width 222 height 23
click at [215, 144] on input "c. The degree to which a stakeholder's claim demands immediate attention based …" at bounding box center [215, 142] width 0 height 4
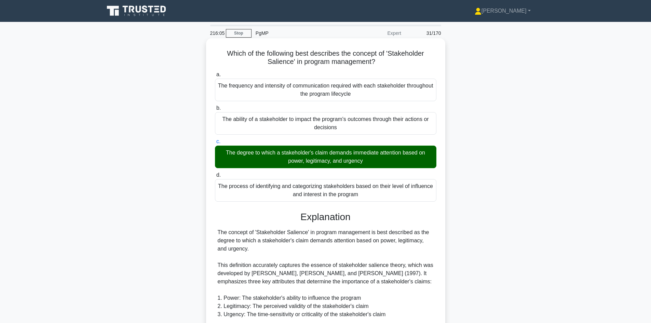
scroll to position [206, 0]
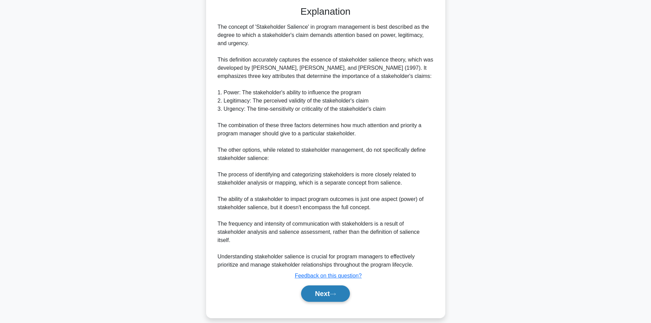
click at [344, 286] on button "Next" at bounding box center [325, 294] width 49 height 16
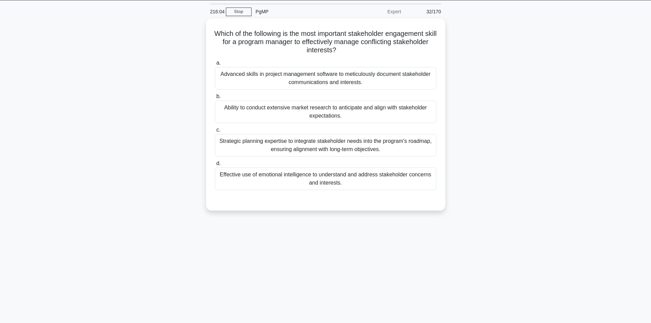
scroll to position [0, 0]
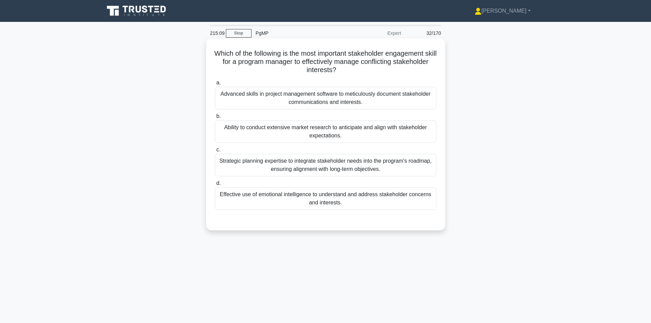
drag, startPoint x: 357, startPoint y: 196, endPoint x: 355, endPoint y: 201, distance: 5.5
click at [355, 200] on div "Effective use of emotional intelligence to understand and address stakeholder c…" at bounding box center [326, 198] width 222 height 23
click at [291, 200] on div "Effective use of emotional intelligence to understand and address stakeholder c…" at bounding box center [326, 198] width 222 height 23
click at [215, 186] on input "d. Effective use of emotional intelligence to understand and address stakeholde…" at bounding box center [215, 183] width 0 height 4
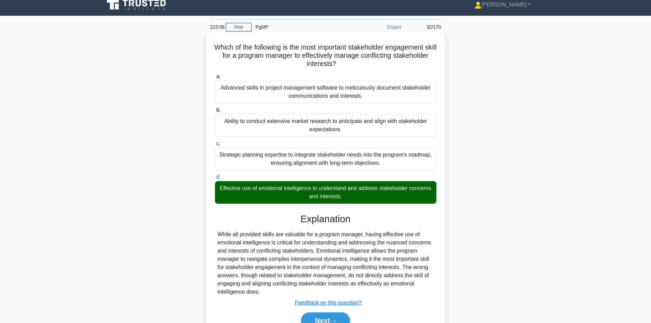
scroll to position [46, 0]
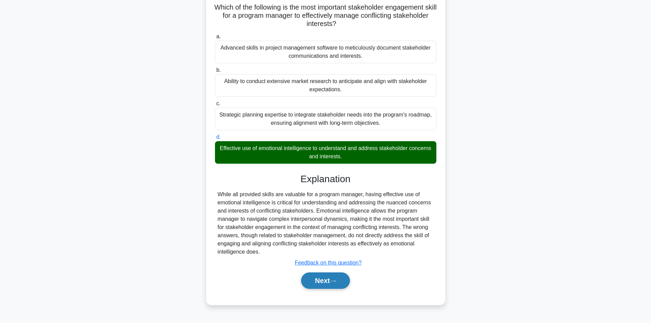
click at [327, 284] on button "Next" at bounding box center [325, 281] width 49 height 16
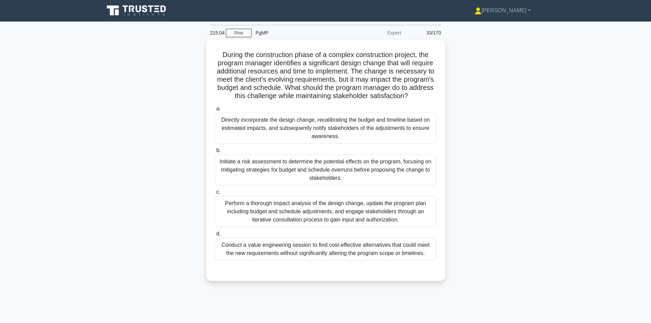
scroll to position [0, 0]
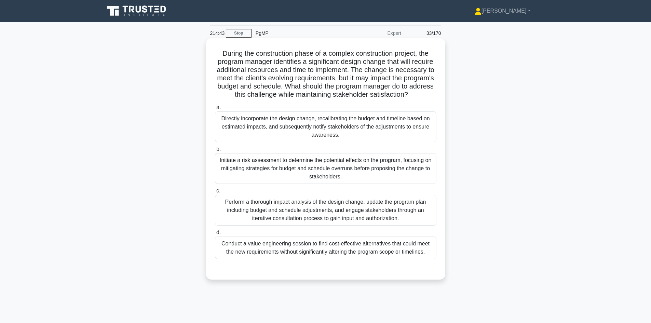
click at [341, 172] on div "Initiate a risk assessment to determine the potential effects on the program, f…" at bounding box center [326, 168] width 222 height 31
click at [215, 152] on input "b. Initiate a risk assessment to determine the potential effects on the program…" at bounding box center [215, 149] width 0 height 4
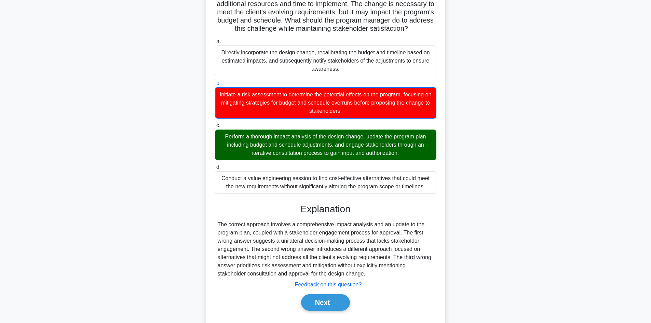
scroll to position [91, 0]
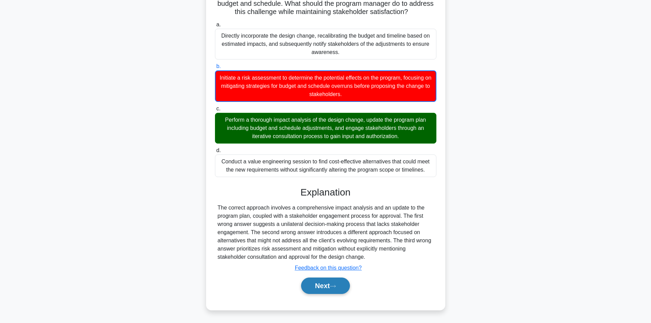
click at [331, 282] on button "Next" at bounding box center [325, 286] width 49 height 16
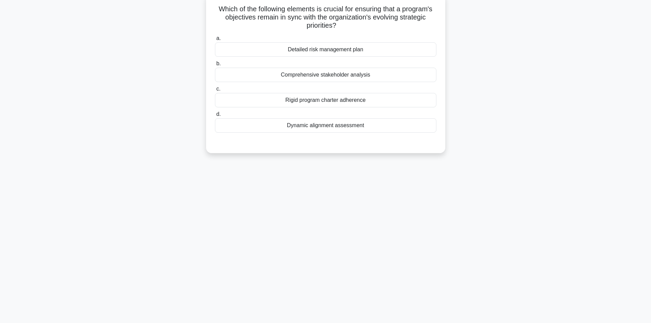
scroll to position [0, 0]
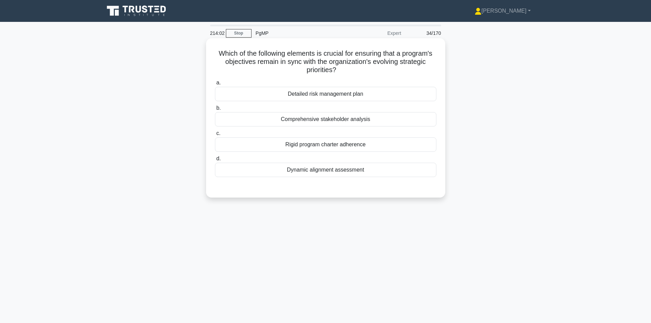
click at [323, 145] on div "Rigid program charter adherence" at bounding box center [326, 144] width 222 height 14
click at [215, 136] on input "c. Rigid program charter adherence" at bounding box center [215, 133] width 0 height 4
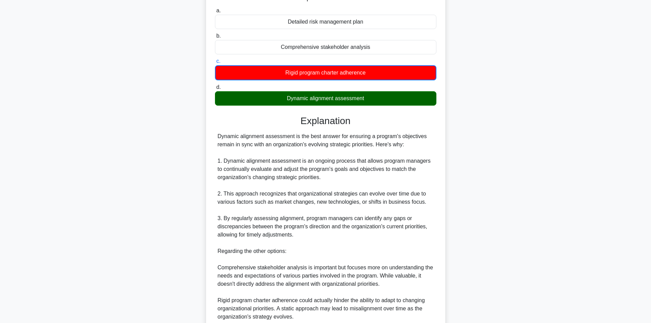
scroll to position [198, 0]
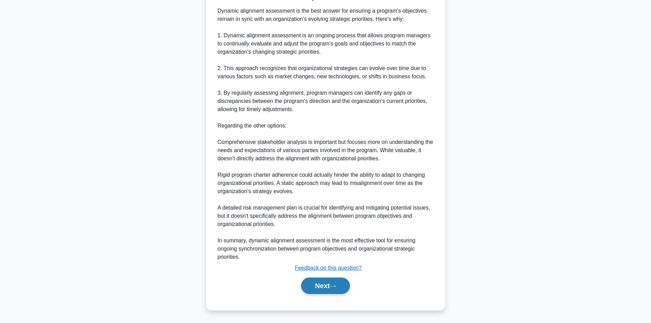
click at [328, 290] on button "Next" at bounding box center [325, 286] width 49 height 16
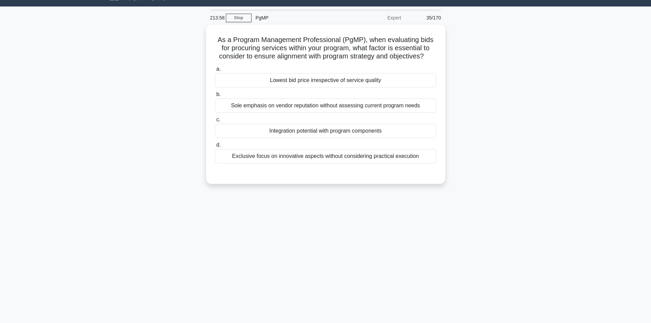
scroll to position [0, 0]
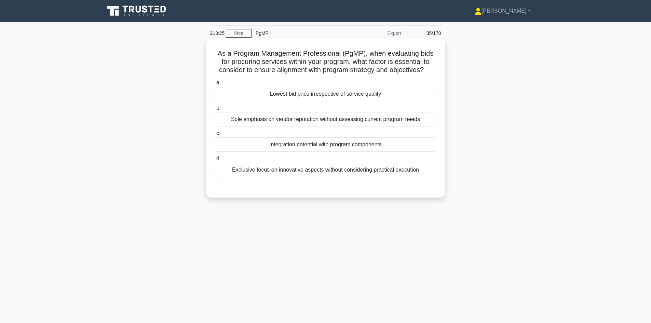
click at [371, 147] on div "Integration potential with program components" at bounding box center [326, 144] width 222 height 14
click at [215, 136] on input "c. Integration potential with program components" at bounding box center [215, 133] width 0 height 4
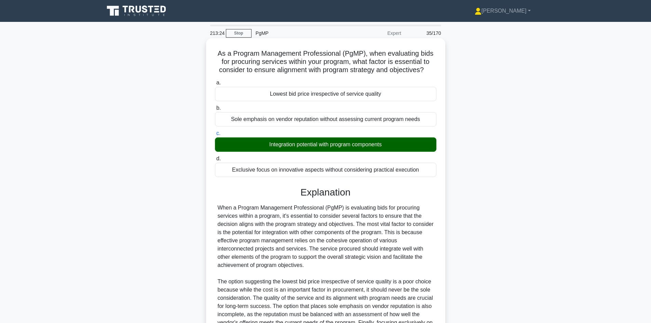
scroll to position [91, 0]
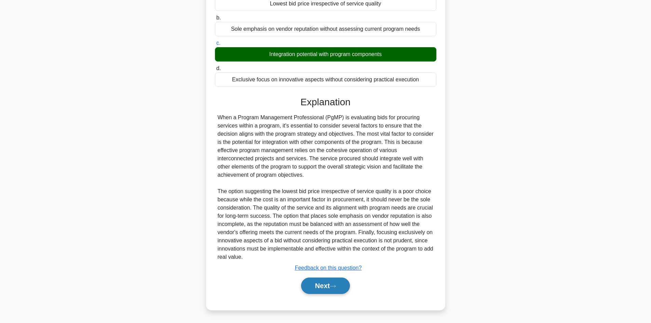
click at [344, 289] on button "Next" at bounding box center [325, 286] width 49 height 16
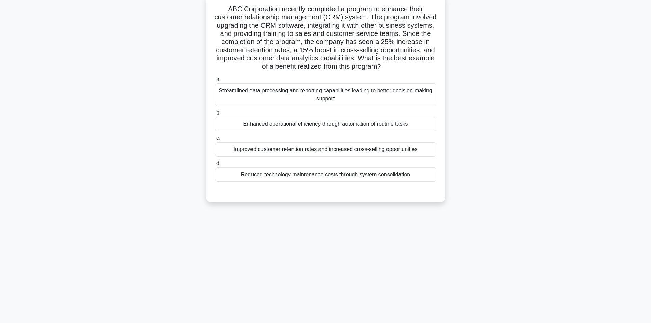
scroll to position [0, 0]
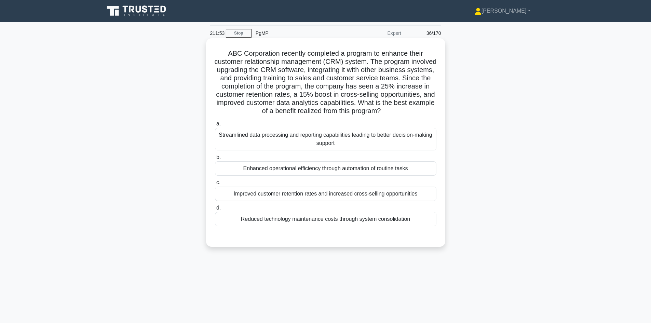
click at [326, 193] on div "Improved customer retention rates and increased cross-selling opportunities" at bounding box center [326, 194] width 222 height 14
click at [215, 185] on input "c. Improved customer retention rates and increased cross-selling opportunities" at bounding box center [215, 183] width 0 height 4
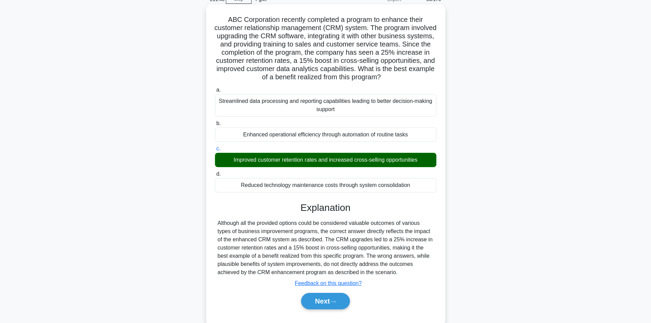
scroll to position [50, 0]
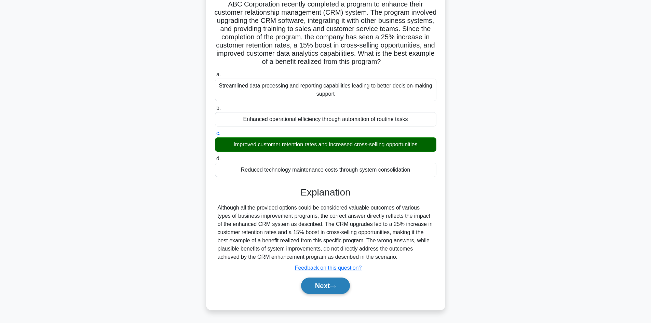
click at [324, 285] on button "Next" at bounding box center [325, 286] width 49 height 16
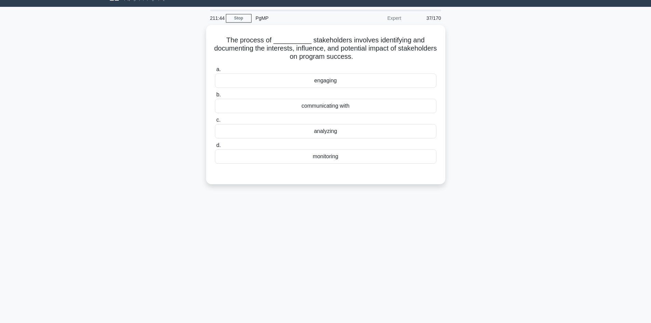
scroll to position [0, 0]
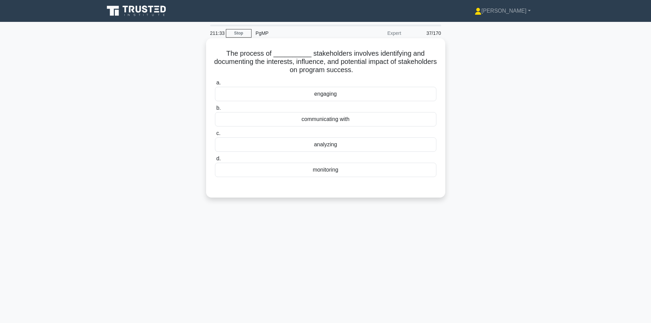
click at [335, 97] on div "engaging" at bounding box center [326, 94] width 222 height 14
click at [215, 85] on input "a. engaging" at bounding box center [215, 83] width 0 height 4
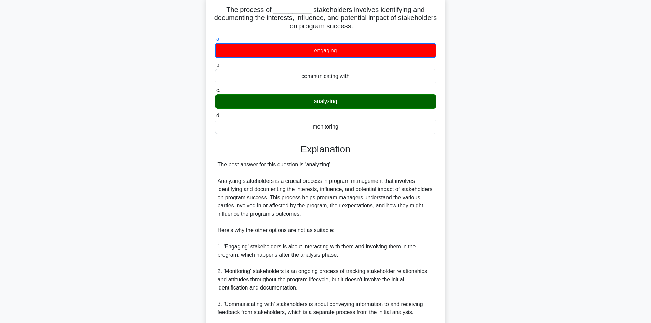
scroll to position [132, 0]
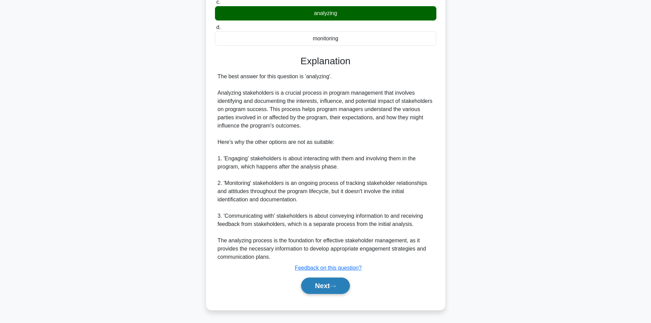
click at [315, 285] on button "Next" at bounding box center [325, 286] width 49 height 16
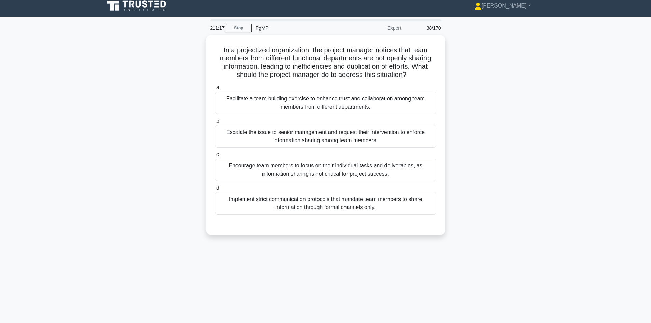
scroll to position [0, 0]
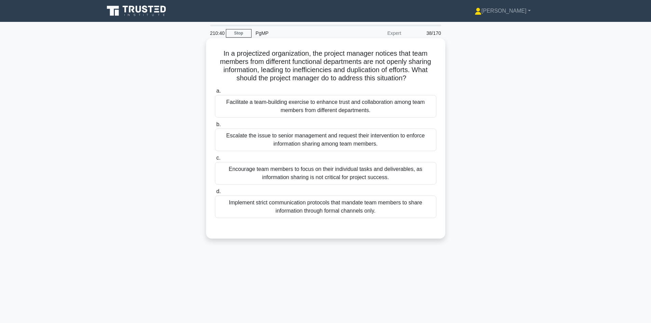
click at [334, 110] on div "Facilitate a team-building exercise to enhance trust and collaboration among te…" at bounding box center [326, 106] width 222 height 23
click at [215, 93] on input "a. Facilitate a team-building exercise to enhance trust and collaboration among…" at bounding box center [215, 91] width 0 height 4
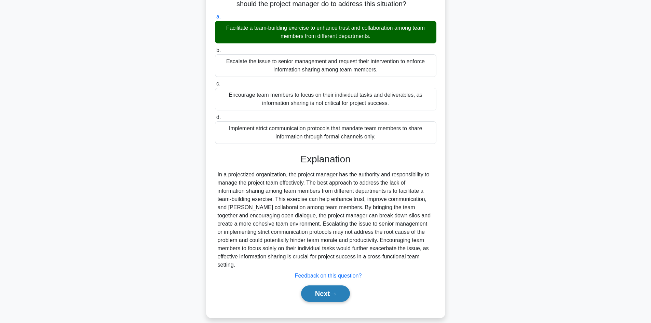
click at [336, 286] on button "Next" at bounding box center [325, 294] width 49 height 16
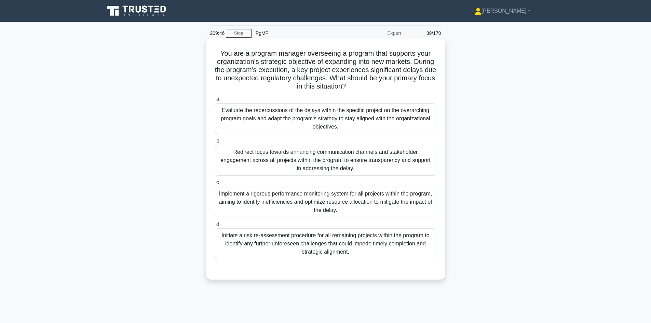
click at [379, 115] on div "Evaluate the repercussions of the delays within the specific project on the ove…" at bounding box center [326, 118] width 222 height 31
click at [215, 102] on input "a. Evaluate the repercussions of the delays within the specific project on the …" at bounding box center [215, 99] width 0 height 4
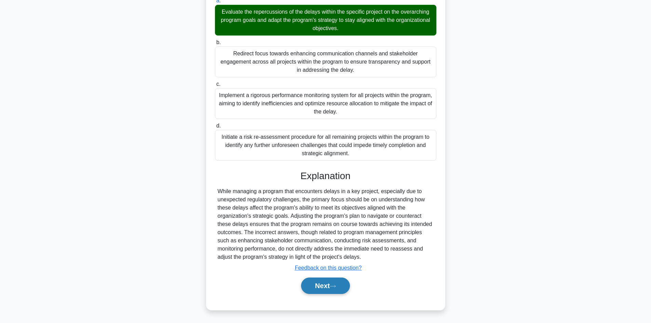
click at [327, 287] on button "Next" at bounding box center [325, 286] width 49 height 16
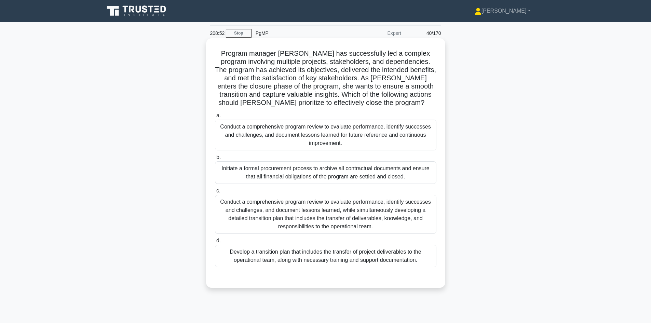
click at [356, 216] on div "Conduct a comprehensive program review to evaluate performance, identify succes…" at bounding box center [326, 214] width 222 height 39
click at [215, 193] on input "c. Conduct a comprehensive program review to evaluate performance, identify suc…" at bounding box center [215, 191] width 0 height 4
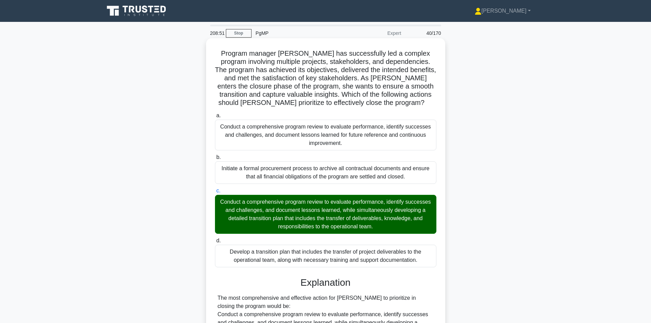
scroll to position [271, 0]
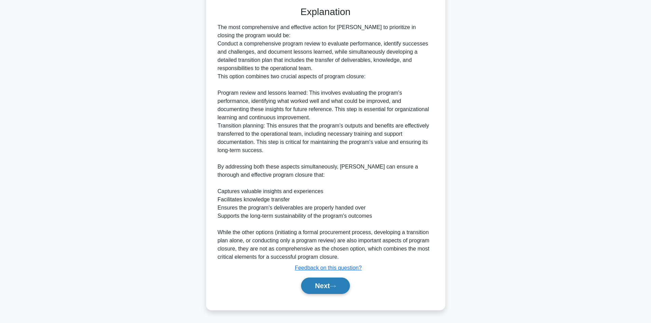
click at [332, 289] on button "Next" at bounding box center [325, 286] width 49 height 16
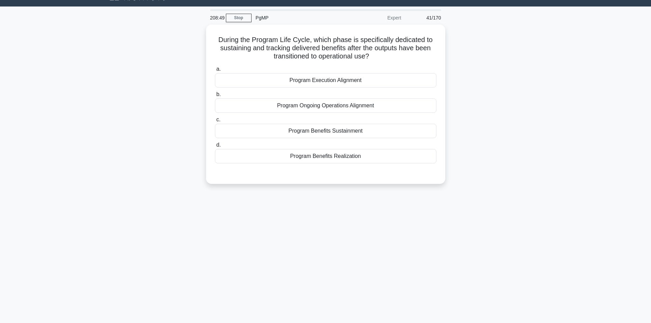
scroll to position [0, 0]
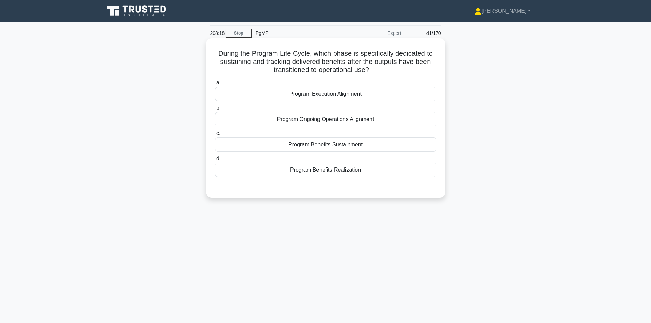
click at [364, 148] on div "Program Benefits Sustainment" at bounding box center [326, 144] width 222 height 14
click at [215, 136] on input "c. Program Benefits Sustainment" at bounding box center [215, 133] width 0 height 4
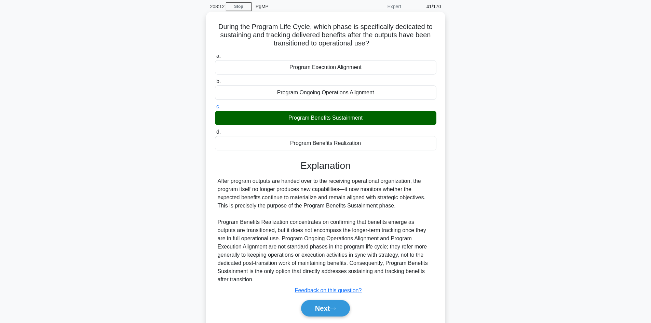
scroll to position [50, 0]
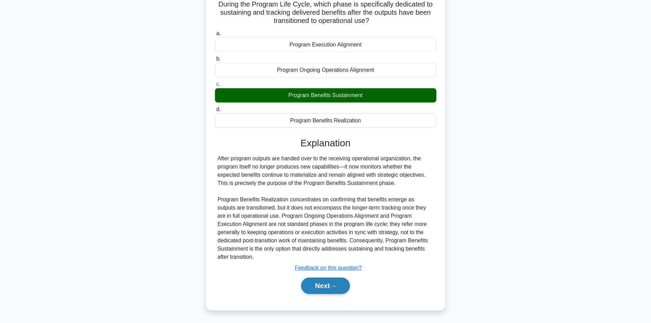
click at [334, 276] on div "Next" at bounding box center [326, 286] width 222 height 22
click at [328, 281] on button "Next" at bounding box center [325, 286] width 49 height 16
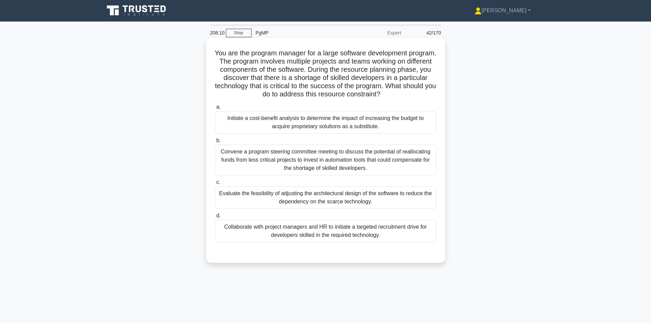
scroll to position [0, 0]
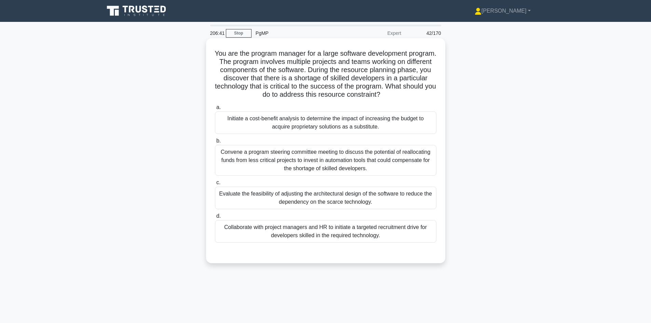
click at [317, 202] on div "Evaluate the feasibility of adjusting the architectural design of the software …" at bounding box center [326, 198] width 222 height 23
click at [215, 185] on input "c. Evaluate the feasibility of adjusting the architectural design of the softwa…" at bounding box center [215, 183] width 0 height 4
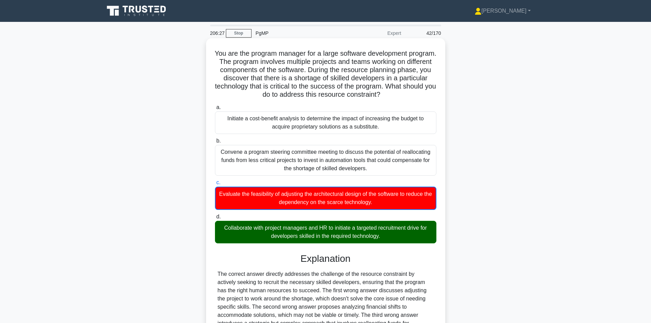
scroll to position [75, 0]
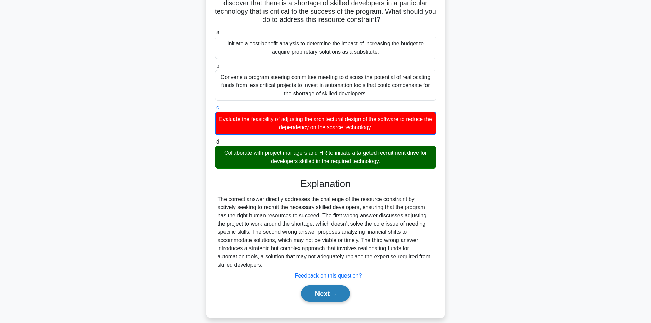
click at [317, 290] on button "Next" at bounding box center [325, 294] width 49 height 16
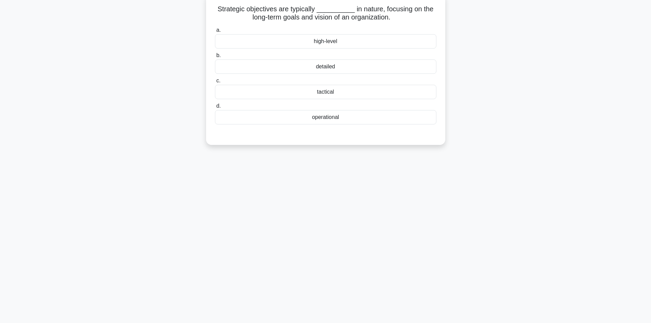
scroll to position [46, 0]
click at [336, 40] on div "high-level" at bounding box center [326, 39] width 222 height 14
click at [215, 31] on input "a. high-level" at bounding box center [215, 28] width 0 height 4
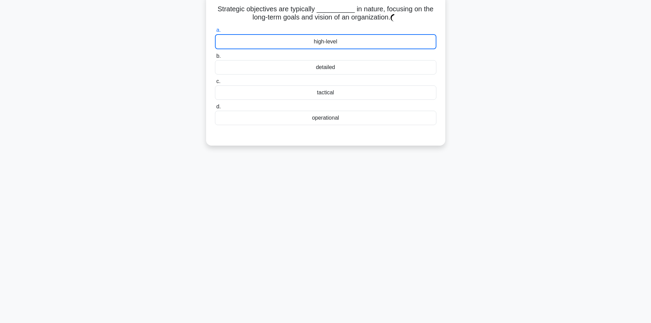
scroll to position [0, 0]
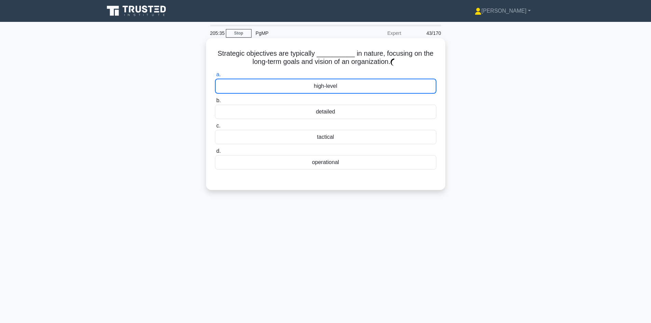
click at [337, 83] on div "high-level" at bounding box center [326, 86] width 222 height 15
click at [215, 77] on input "a. high-level" at bounding box center [215, 75] width 0 height 4
click at [292, 84] on div "high-level" at bounding box center [326, 86] width 222 height 15
click at [215, 77] on input "a. high-level" at bounding box center [215, 75] width 0 height 4
click at [264, 84] on div "high-level" at bounding box center [326, 86] width 222 height 15
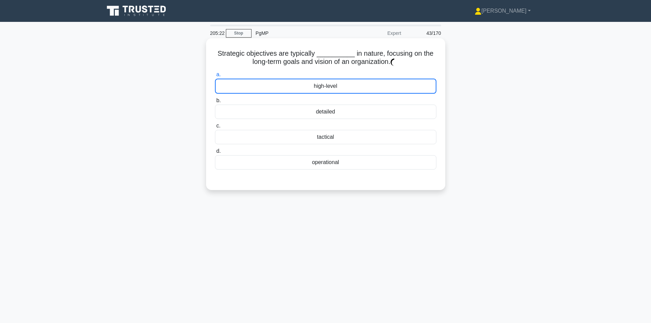
click at [215, 77] on input "a. high-level" at bounding box center [215, 75] width 0 height 4
click at [264, 84] on div "high-level" at bounding box center [326, 86] width 222 height 15
click at [215, 77] on input "a. high-level" at bounding box center [215, 75] width 0 height 4
click at [264, 84] on div "high-level" at bounding box center [326, 86] width 222 height 15
click at [215, 77] on input "a. high-level" at bounding box center [215, 75] width 0 height 4
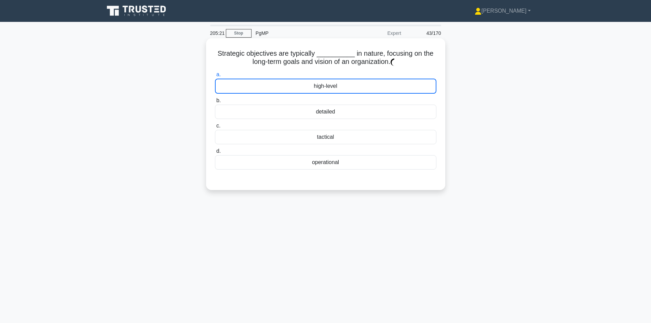
click at [264, 84] on div "high-level" at bounding box center [326, 86] width 222 height 15
click at [215, 77] on input "a. high-level" at bounding box center [215, 75] width 0 height 4
click at [332, 90] on div "high-level" at bounding box center [326, 86] width 222 height 15
click at [215, 77] on input "a. high-level" at bounding box center [215, 75] width 0 height 4
click at [390, 87] on div "high-level" at bounding box center [326, 86] width 222 height 15
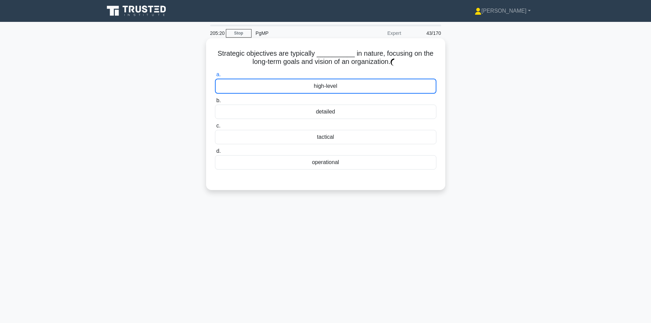
click at [215, 77] on input "a. high-level" at bounding box center [215, 75] width 0 height 4
click at [326, 88] on div "high-level" at bounding box center [326, 86] width 222 height 15
click at [215, 77] on input "a. high-level" at bounding box center [215, 75] width 0 height 4
click at [306, 86] on div "high-level" at bounding box center [326, 86] width 222 height 15
click at [215, 77] on input "a. high-level" at bounding box center [215, 75] width 0 height 4
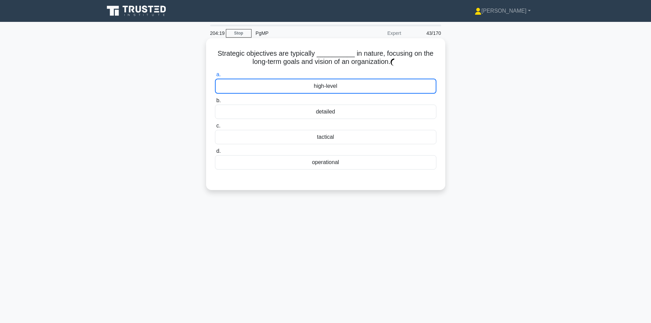
click at [306, 86] on div "high-level" at bounding box center [326, 86] width 222 height 15
click at [215, 77] on input "a. high-level" at bounding box center [215, 75] width 0 height 4
click at [406, 86] on div "high-level" at bounding box center [326, 86] width 222 height 15
click at [215, 77] on input "a. high-level" at bounding box center [215, 75] width 0 height 4
click at [391, 88] on div "high-level" at bounding box center [326, 86] width 222 height 15
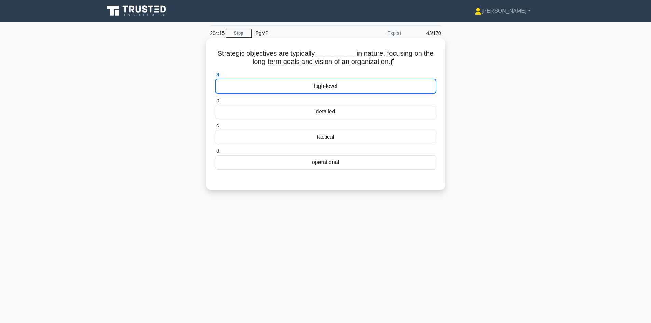
click at [215, 77] on input "a. high-level" at bounding box center [215, 75] width 0 height 4
click at [286, 88] on div "high-level" at bounding box center [326, 86] width 222 height 15
click at [215, 77] on input "a. high-level" at bounding box center [215, 75] width 0 height 4
click at [286, 88] on div "high-level" at bounding box center [326, 86] width 222 height 15
click at [215, 77] on input "a. high-level" at bounding box center [215, 75] width 0 height 4
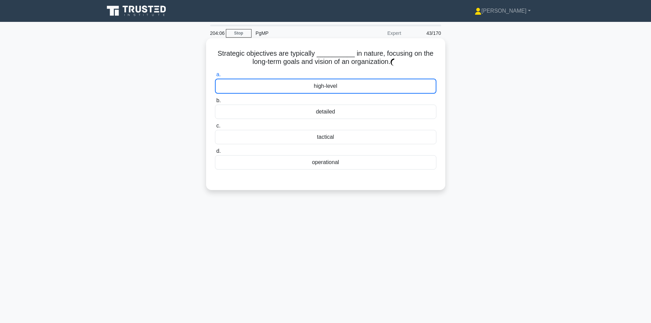
click at [286, 88] on div "high-level" at bounding box center [326, 86] width 222 height 15
click at [215, 77] on input "a. high-level" at bounding box center [215, 75] width 0 height 4
click at [347, 82] on div "high-level" at bounding box center [326, 86] width 222 height 15
click at [215, 77] on input "a. high-level" at bounding box center [215, 75] width 0 height 4
click at [347, 88] on div "high-level" at bounding box center [326, 86] width 222 height 15
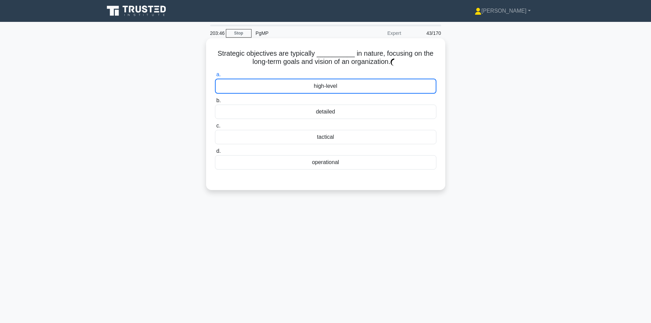
click at [215, 77] on input "a. high-level" at bounding box center [215, 75] width 0 height 4
click at [335, 83] on div "high-level" at bounding box center [326, 86] width 222 height 15
click at [215, 77] on input "a. high-level" at bounding box center [215, 75] width 0 height 4
click at [310, 84] on div "high-level" at bounding box center [326, 86] width 222 height 15
click at [215, 77] on input "a. high-level" at bounding box center [215, 75] width 0 height 4
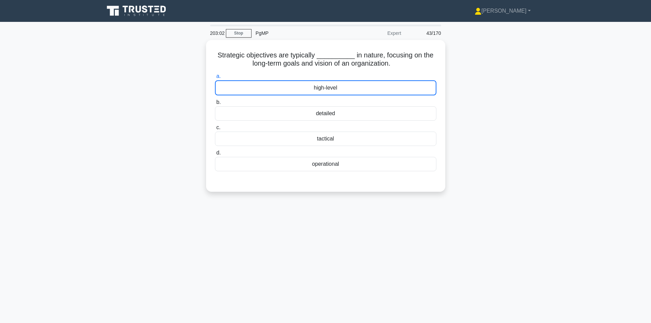
click at [240, 38] on div "203:02 Stop PgMP Expert 43/170" at bounding box center [325, 33] width 239 height 14
click at [242, 30] on link "Stop" at bounding box center [239, 33] width 26 height 9
click at [233, 34] on link "Stop" at bounding box center [239, 33] width 26 height 9
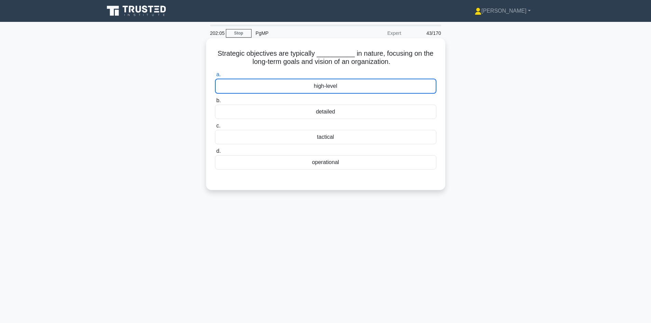
click at [305, 77] on label "a. high-level" at bounding box center [326, 81] width 222 height 23
click at [215, 77] on input "a. high-level" at bounding box center [215, 75] width 0 height 4
click at [306, 87] on div "high-level" at bounding box center [326, 86] width 222 height 15
click at [215, 77] on input "a. high-level" at bounding box center [215, 75] width 0 height 4
click at [274, 92] on div "high-level" at bounding box center [326, 86] width 222 height 15
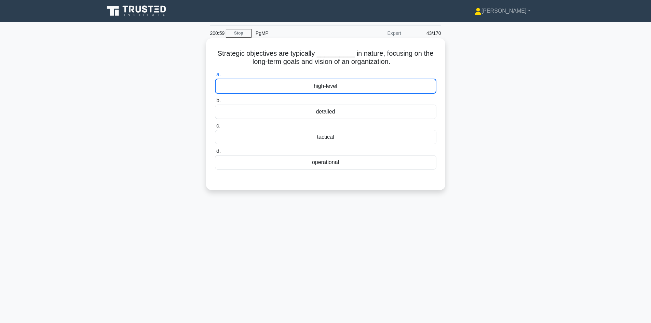
click at [215, 77] on input "a. high-level" at bounding box center [215, 75] width 0 height 4
click at [335, 78] on label "a. high-level" at bounding box center [326, 81] width 222 height 23
click at [215, 77] on input "a. high-level" at bounding box center [215, 75] width 0 height 4
click at [361, 83] on div "high-level" at bounding box center [326, 86] width 222 height 15
click at [215, 77] on input "a. high-level" at bounding box center [215, 75] width 0 height 4
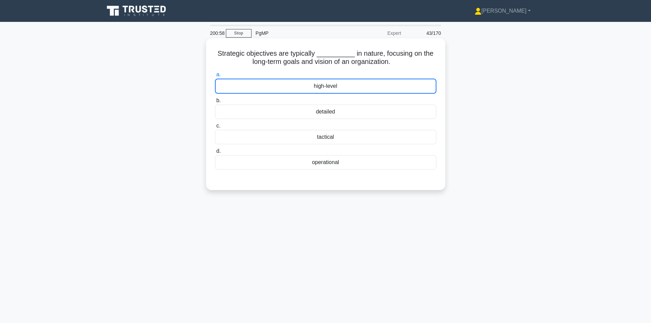
click at [346, 88] on div "high-level" at bounding box center [326, 86] width 222 height 15
click at [215, 77] on input "a. high-level" at bounding box center [215, 75] width 0 height 4
click at [345, 89] on div "high-level" at bounding box center [326, 86] width 222 height 15
click at [215, 77] on input "a. high-level" at bounding box center [215, 75] width 0 height 4
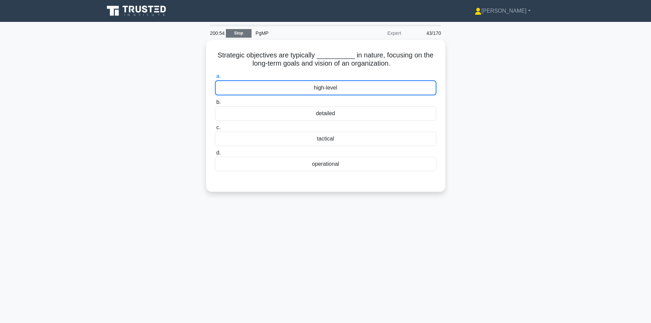
click at [239, 36] on link "Stop" at bounding box center [239, 33] width 26 height 9
click at [239, 34] on link "Stop" at bounding box center [239, 33] width 26 height 9
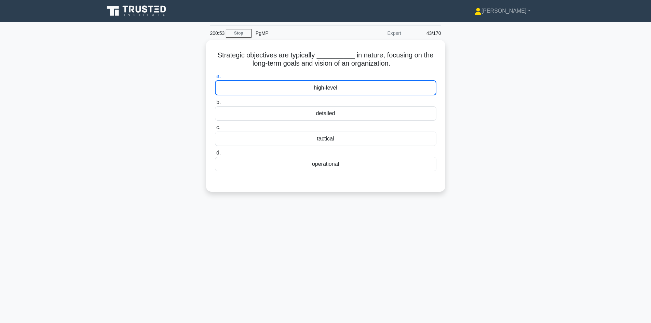
click at [239, 27] on div "200:53 Stop PgMP Expert 43/170" at bounding box center [325, 33] width 239 height 14
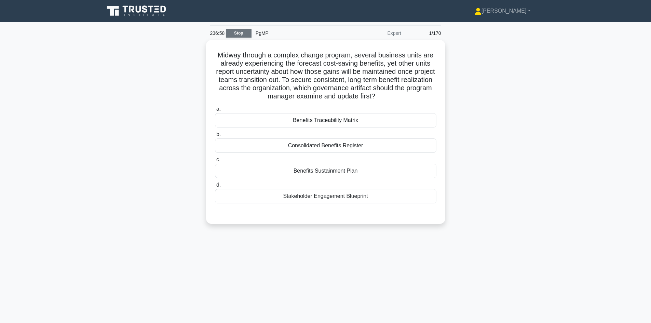
click at [241, 31] on link "Stop" at bounding box center [239, 33] width 26 height 9
click at [242, 32] on link "Stop" at bounding box center [239, 33] width 26 height 9
click at [243, 34] on link "Stop" at bounding box center [239, 33] width 26 height 9
click at [243, 33] on link "Stop" at bounding box center [239, 33] width 26 height 9
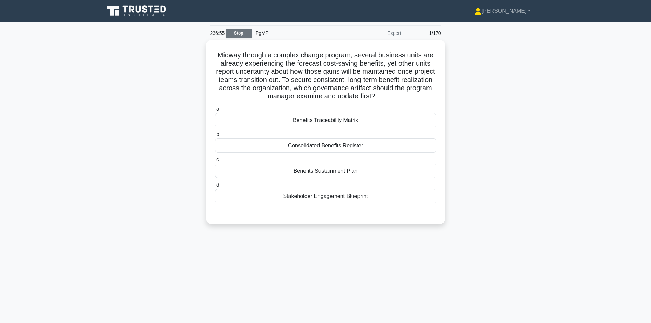
click at [243, 33] on link "Stop" at bounding box center [239, 33] width 26 height 9
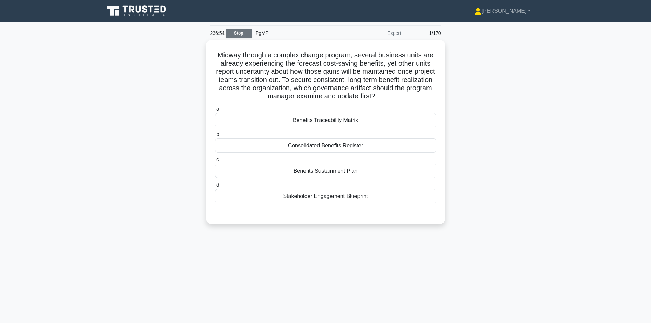
click at [243, 33] on link "Stop" at bounding box center [239, 33] width 26 height 9
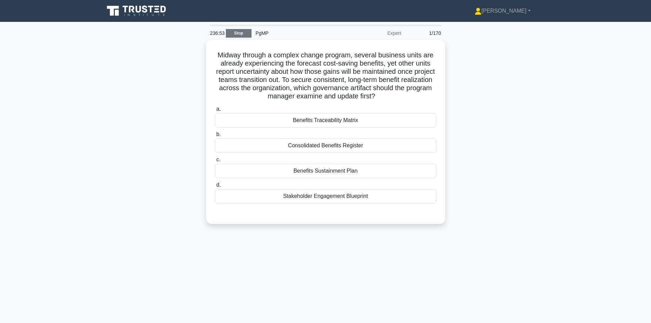
click at [243, 33] on link "Stop" at bounding box center [239, 33] width 26 height 9
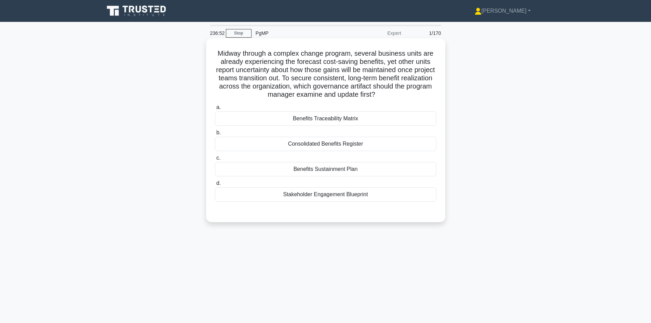
click at [310, 166] on div "Benefits Sustainment Plan" at bounding box center [326, 169] width 222 height 14
click at [215, 160] on input "c. Benefits Sustainment Plan" at bounding box center [215, 158] width 0 height 4
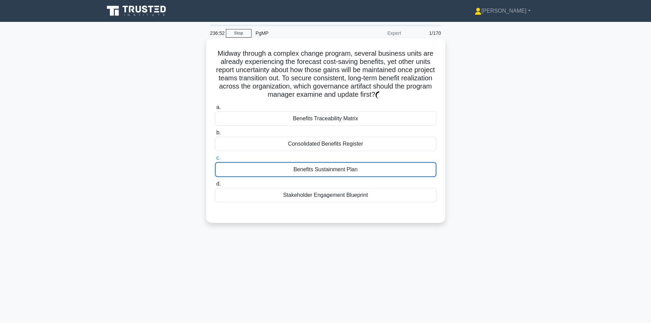
click at [308, 170] on div "Benefits Sustainment Plan" at bounding box center [326, 169] width 222 height 15
click at [215, 160] on input "c. Benefits Sustainment Plan" at bounding box center [215, 158] width 0 height 4
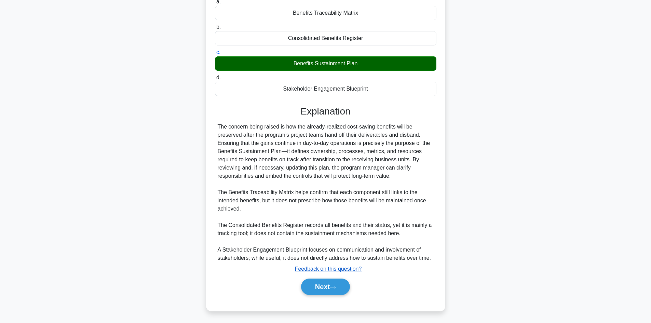
scroll to position [107, 0]
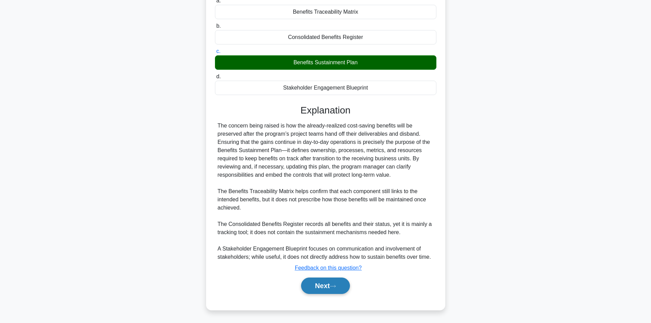
click at [334, 289] on button "Next" at bounding box center [325, 286] width 49 height 16
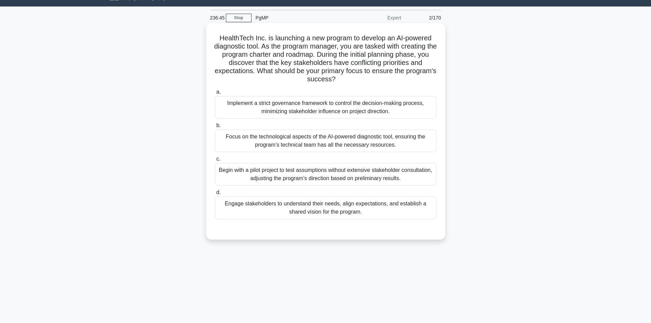
scroll to position [0, 0]
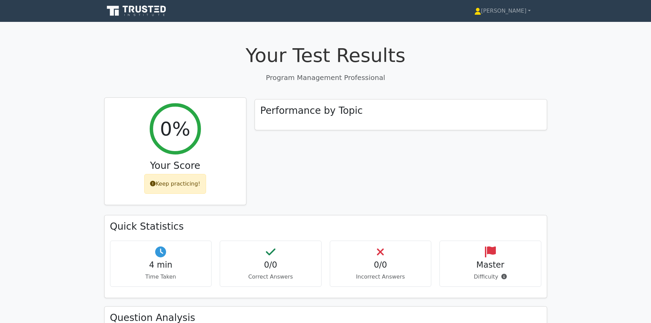
click at [185, 186] on div "Keep practicing!" at bounding box center [175, 184] width 62 height 20
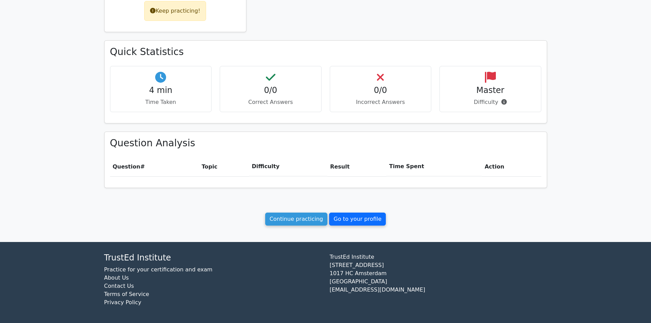
click at [361, 222] on link "Go to your profile" at bounding box center [357, 219] width 57 height 13
click at [339, 217] on link "Go to your profile" at bounding box center [357, 219] width 57 height 13
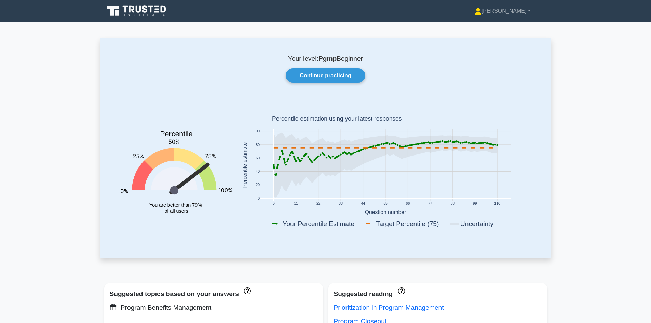
scroll to position [228, 0]
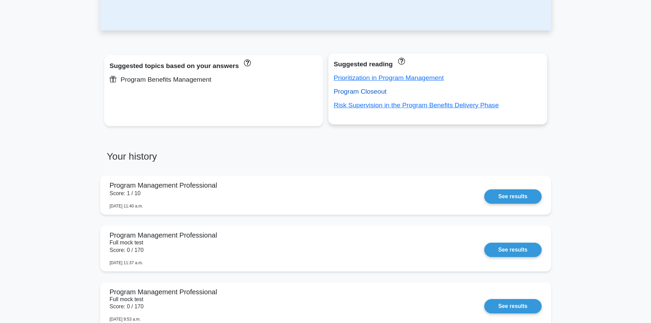
click at [341, 94] on link "Program Closeout" at bounding box center [360, 91] width 53 height 7
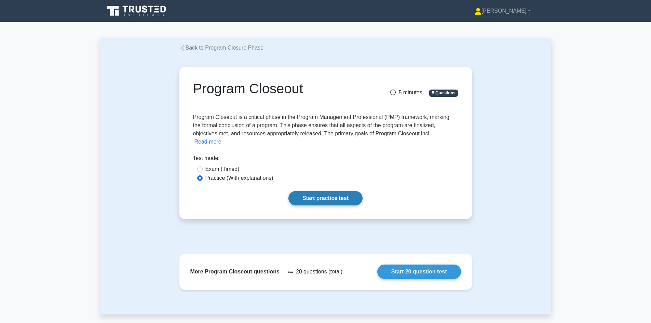
click at [317, 191] on link "Start practice test" at bounding box center [326, 198] width 74 height 14
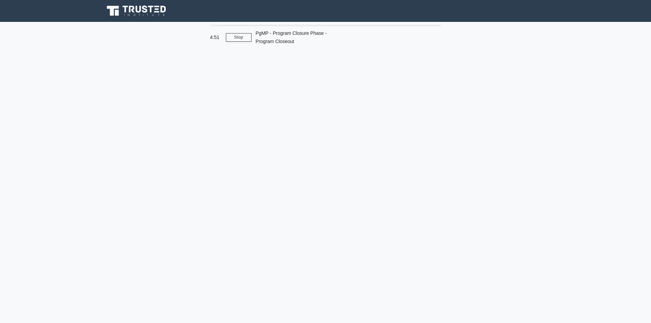
click at [64, 206] on main "4:51 Stop PgMP - Program Closure Phase - Program Closeout" at bounding box center [325, 195] width 651 height 347
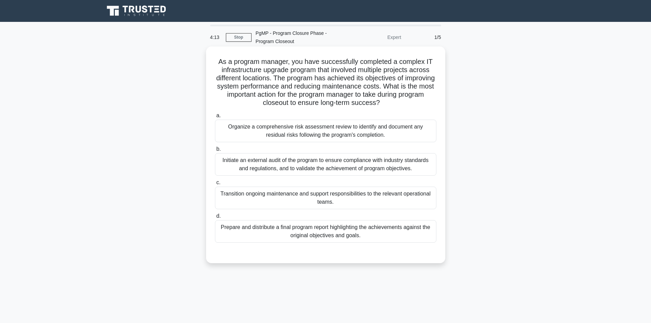
click at [388, 205] on div "Transition ongoing maintenance and support responsibilities to the relevant ope…" at bounding box center [326, 198] width 222 height 23
click at [215, 185] on input "c. Transition ongoing maintenance and support responsibilities to the relevant …" at bounding box center [215, 183] width 0 height 4
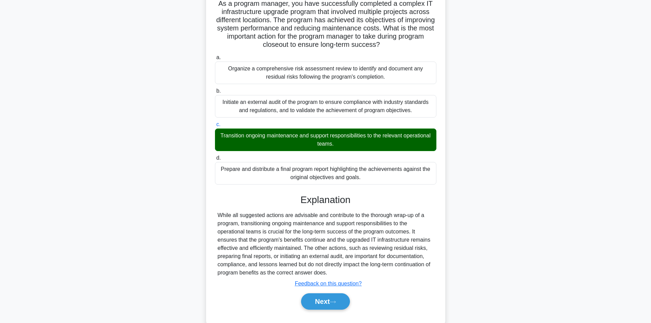
scroll to position [74, 0]
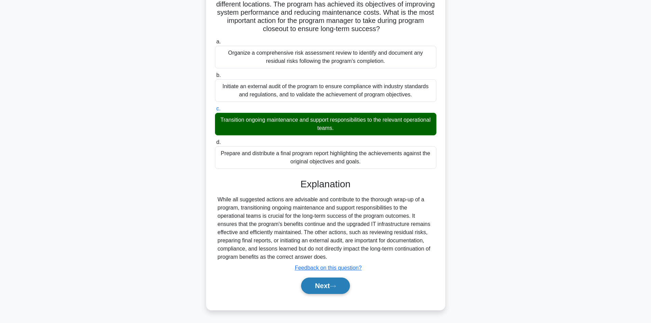
click at [329, 283] on button "Next" at bounding box center [325, 286] width 49 height 16
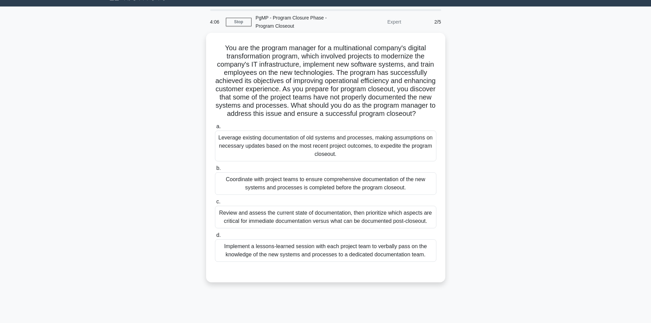
scroll to position [0, 0]
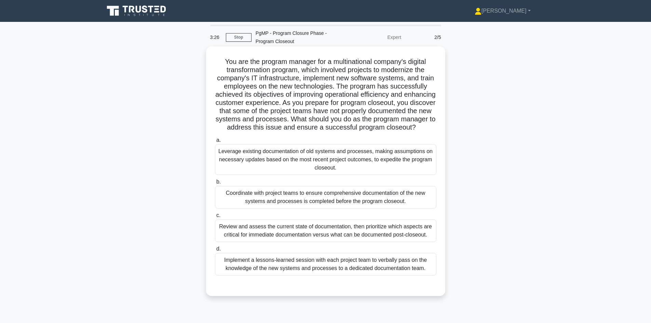
click at [314, 235] on div "Review and assess the current state of documentation, then prioritize which asp…" at bounding box center [326, 231] width 222 height 23
click at [215, 218] on input "c. Review and assess the current state of documentation, then prioritize which …" at bounding box center [215, 215] width 0 height 4
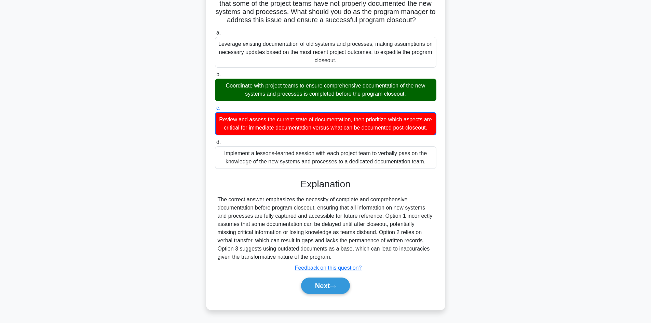
scroll to position [124, 0]
click at [325, 286] on button "Next" at bounding box center [325, 286] width 49 height 16
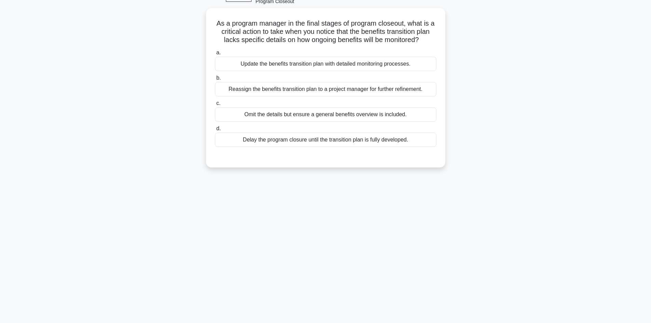
scroll to position [0, 0]
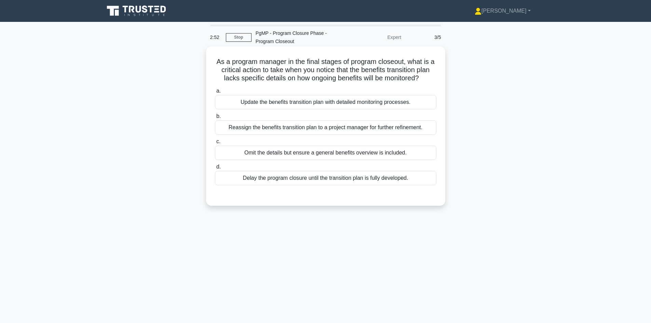
click at [341, 109] on div "Update the benefits transition plan with detailed monitoring processes." at bounding box center [326, 102] width 222 height 14
click at [215, 93] on input "a. Update the benefits transition plan with detailed monitoring processes." at bounding box center [215, 91] width 0 height 4
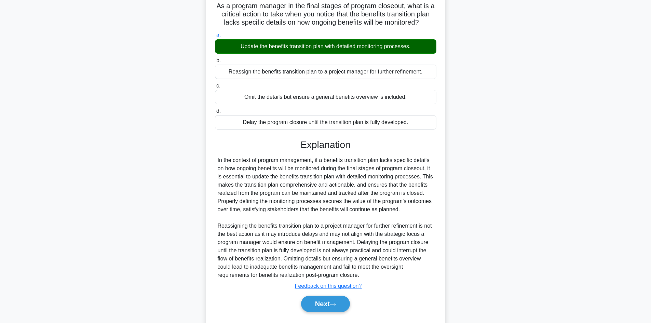
scroll to position [82, 0]
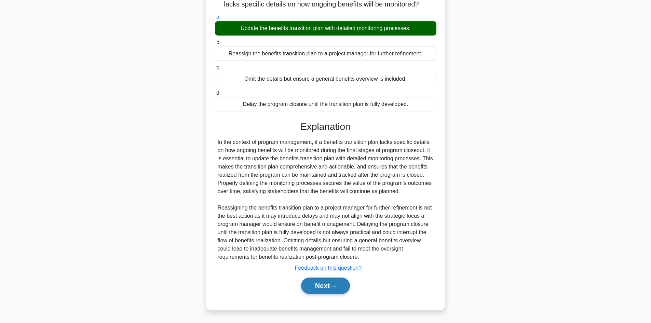
click at [319, 287] on button "Next" at bounding box center [325, 286] width 49 height 16
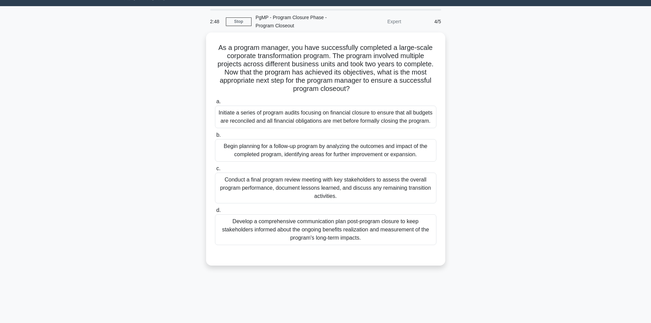
scroll to position [0, 0]
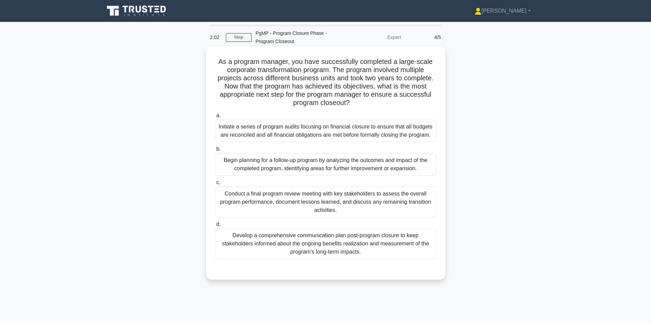
click at [372, 199] on div "Conduct a final program review meeting with key stakeholders to assess the over…" at bounding box center [326, 202] width 222 height 31
click at [215, 185] on input "c. Conduct a final program review meeting with key stakeholders to assess the o…" at bounding box center [215, 183] width 0 height 4
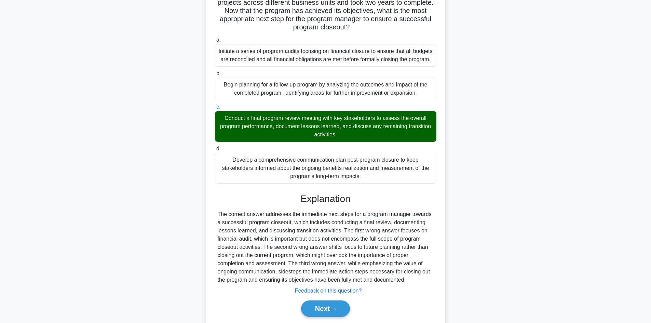
scroll to position [99, 0]
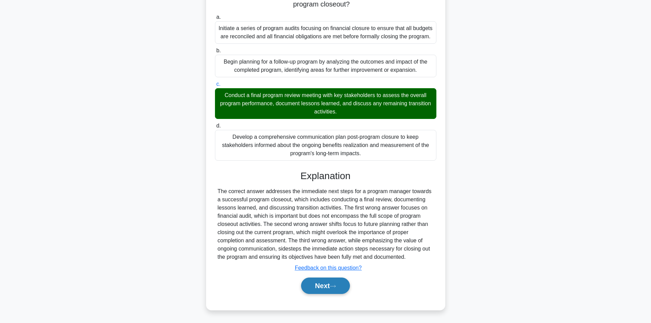
click at [341, 282] on button "Next" at bounding box center [325, 286] width 49 height 16
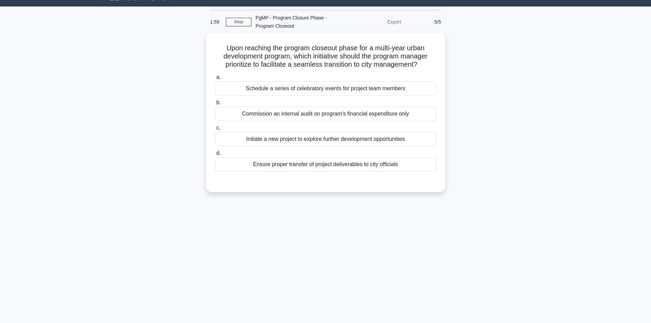
scroll to position [0, 0]
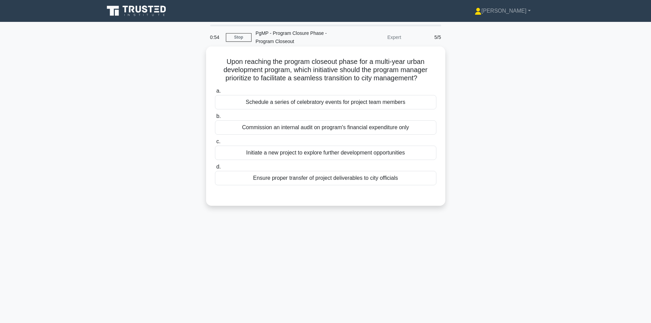
click at [318, 178] on div "Ensure proper transfer of project deliverables to city officials" at bounding box center [326, 178] width 222 height 14
click at [215, 169] on input "d. Ensure proper transfer of project deliverables to city officials" at bounding box center [215, 167] width 0 height 4
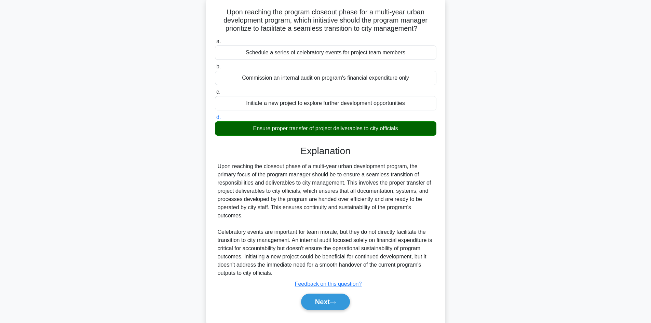
scroll to position [66, 0]
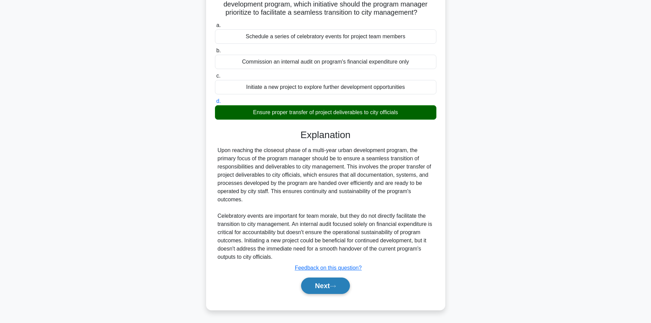
drag, startPoint x: 318, startPoint y: 286, endPoint x: 315, endPoint y: 280, distance: 6.3
click at [316, 285] on button "Next" at bounding box center [325, 286] width 49 height 16
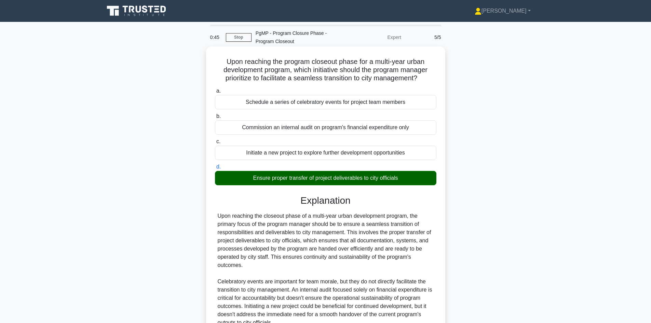
scroll to position [57, 0]
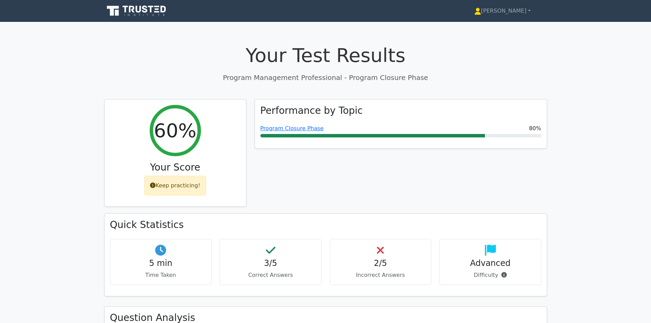
click at [380, 269] on div "2/5 Incorrect Answers" at bounding box center [381, 262] width 102 height 46
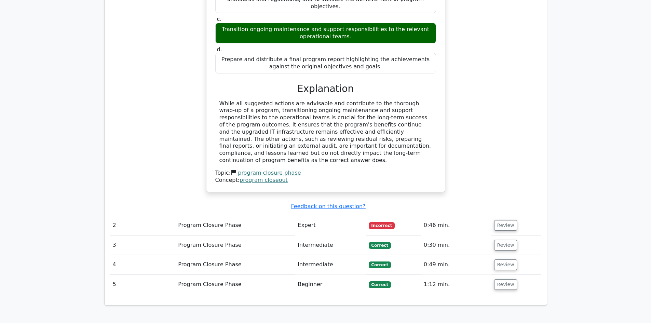
scroll to position [596, 0]
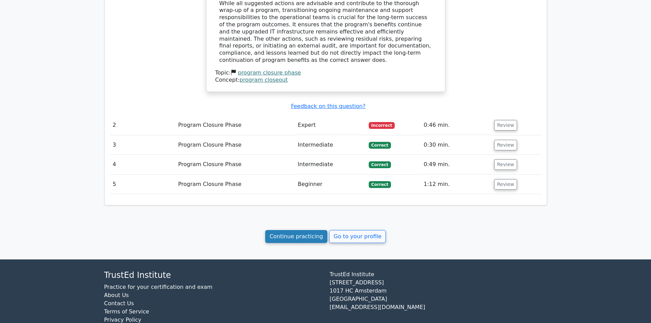
click at [298, 230] on link "Continue practicing" at bounding box center [296, 236] width 63 height 13
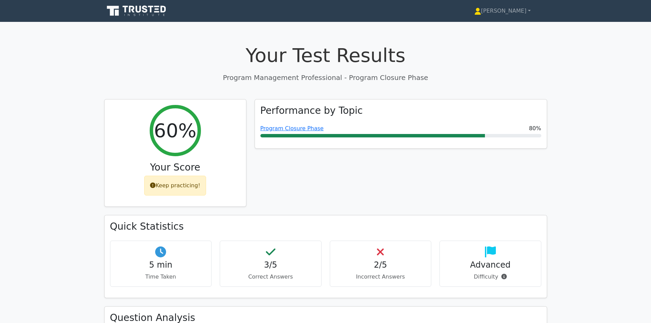
scroll to position [228, 0]
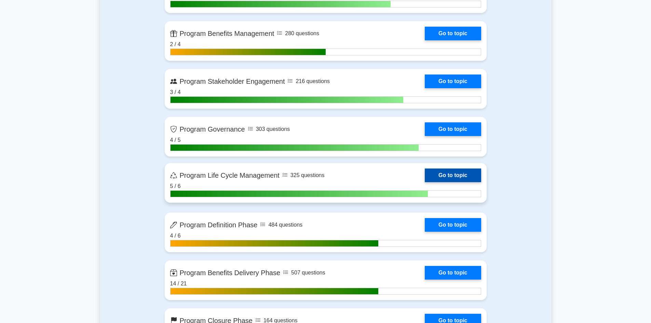
scroll to position [684, 0]
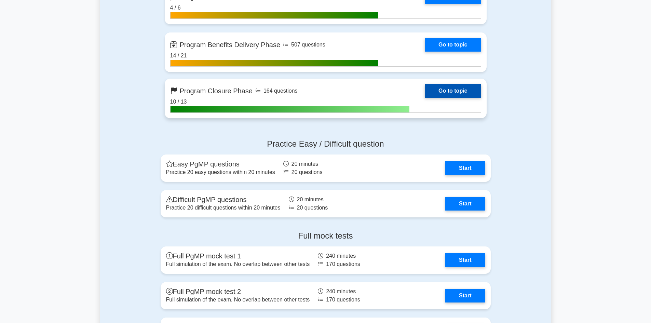
click at [452, 95] on link "Go to topic" at bounding box center [453, 91] width 56 height 14
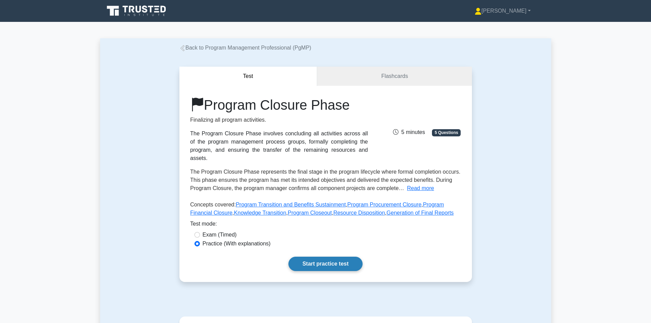
click at [310, 257] on link "Start practice test" at bounding box center [326, 264] width 74 height 14
click at [315, 257] on link "Start practice test" at bounding box center [326, 264] width 74 height 14
